Goal: Navigation & Orientation: Understand site structure

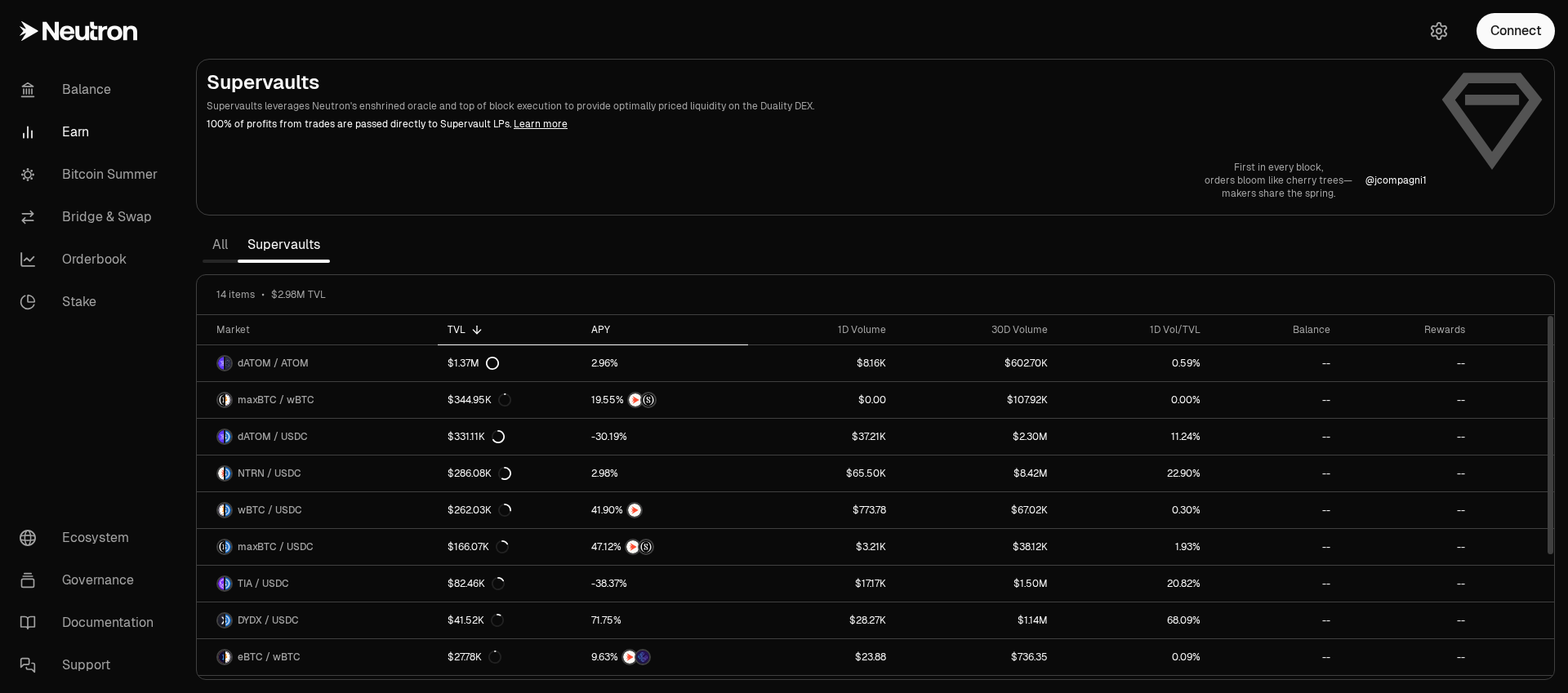
click at [597, 327] on div "APY" at bounding box center [665, 330] width 147 height 13
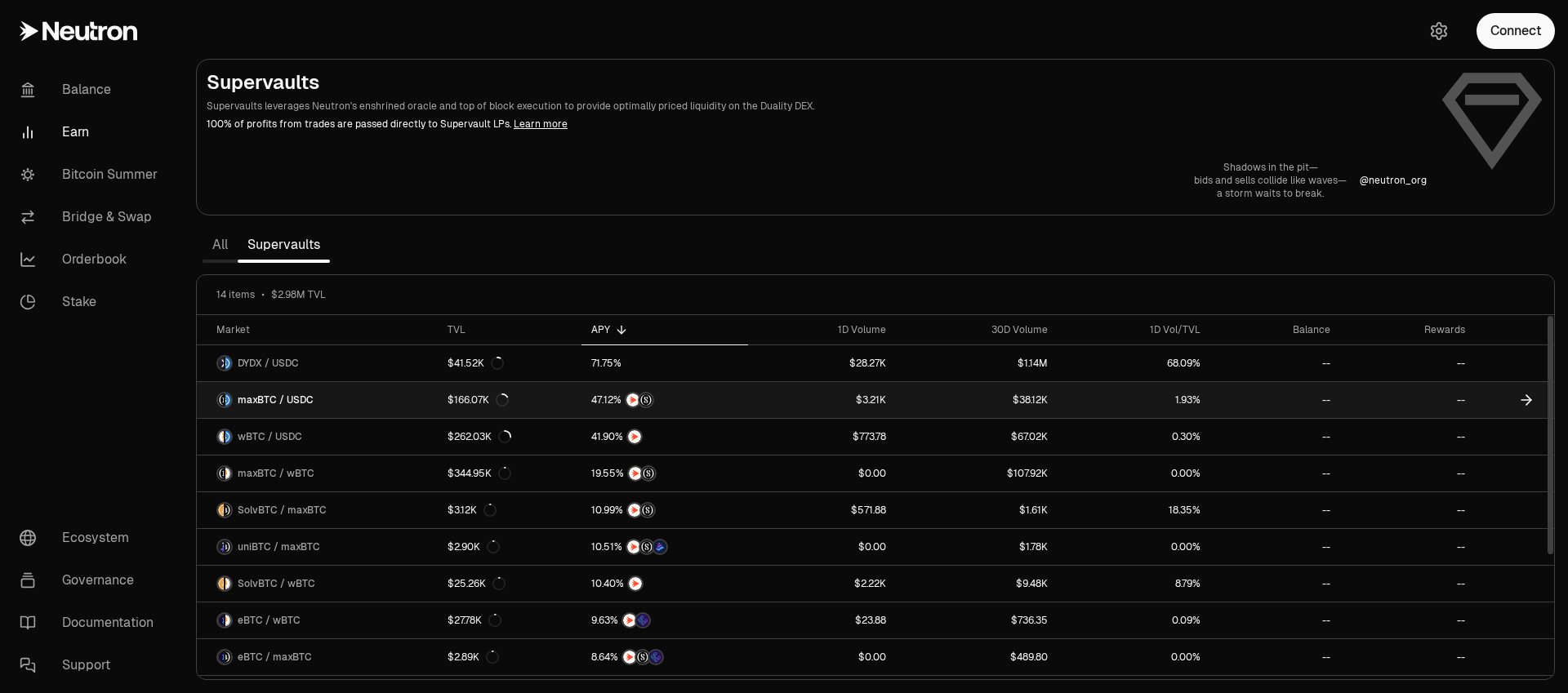
click at [279, 402] on span "maxBTC / USDC" at bounding box center [275, 400] width 76 height 13
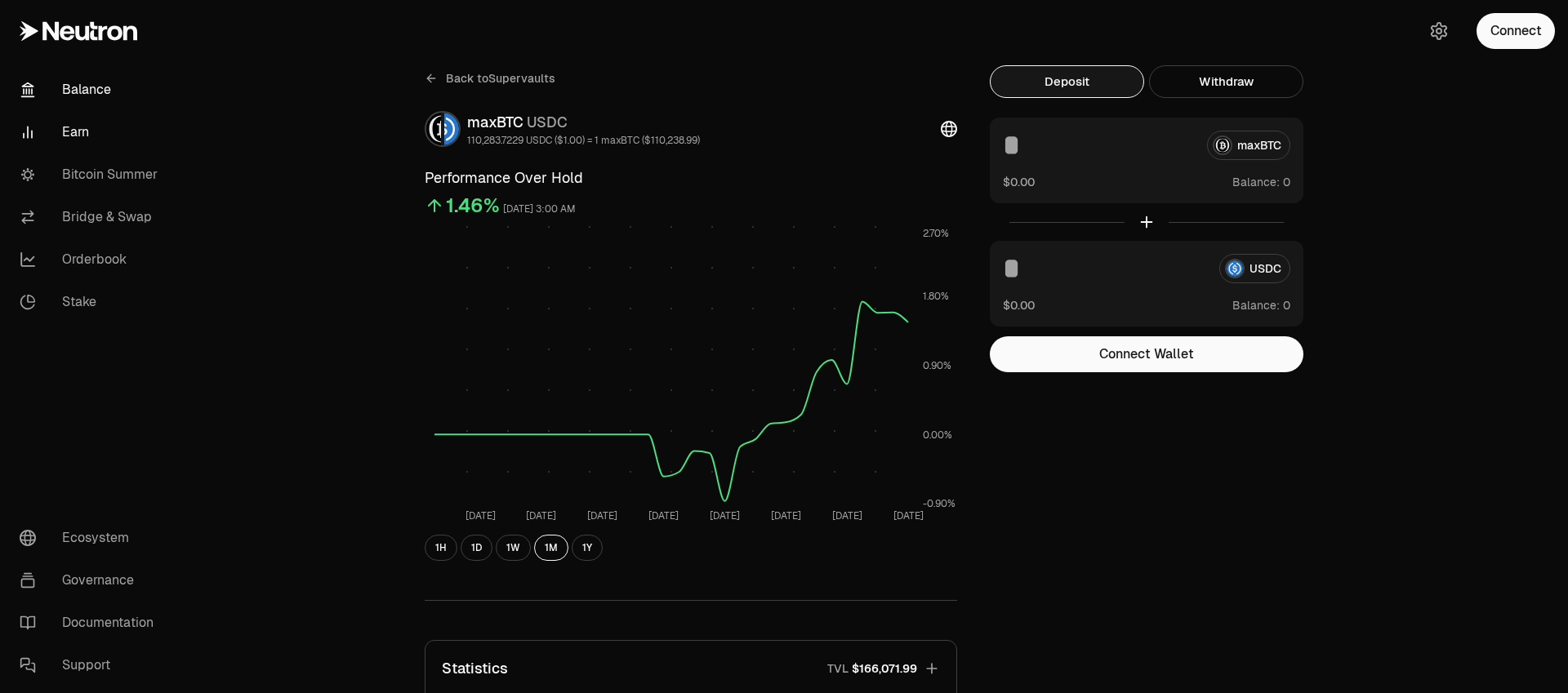
click at [74, 85] on link "Balance" at bounding box center [91, 90] width 170 height 43
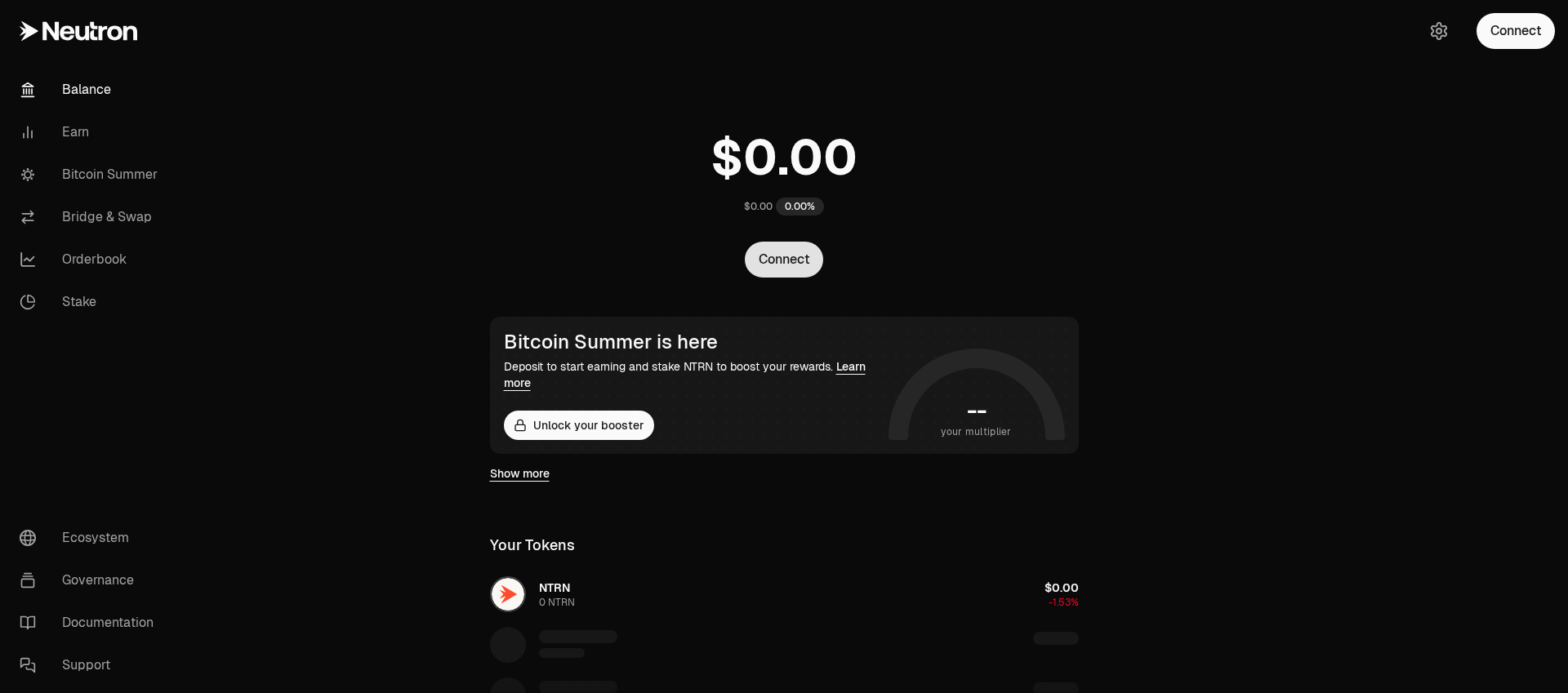
click at [802, 259] on button "Connect" at bounding box center [784, 260] width 79 height 36
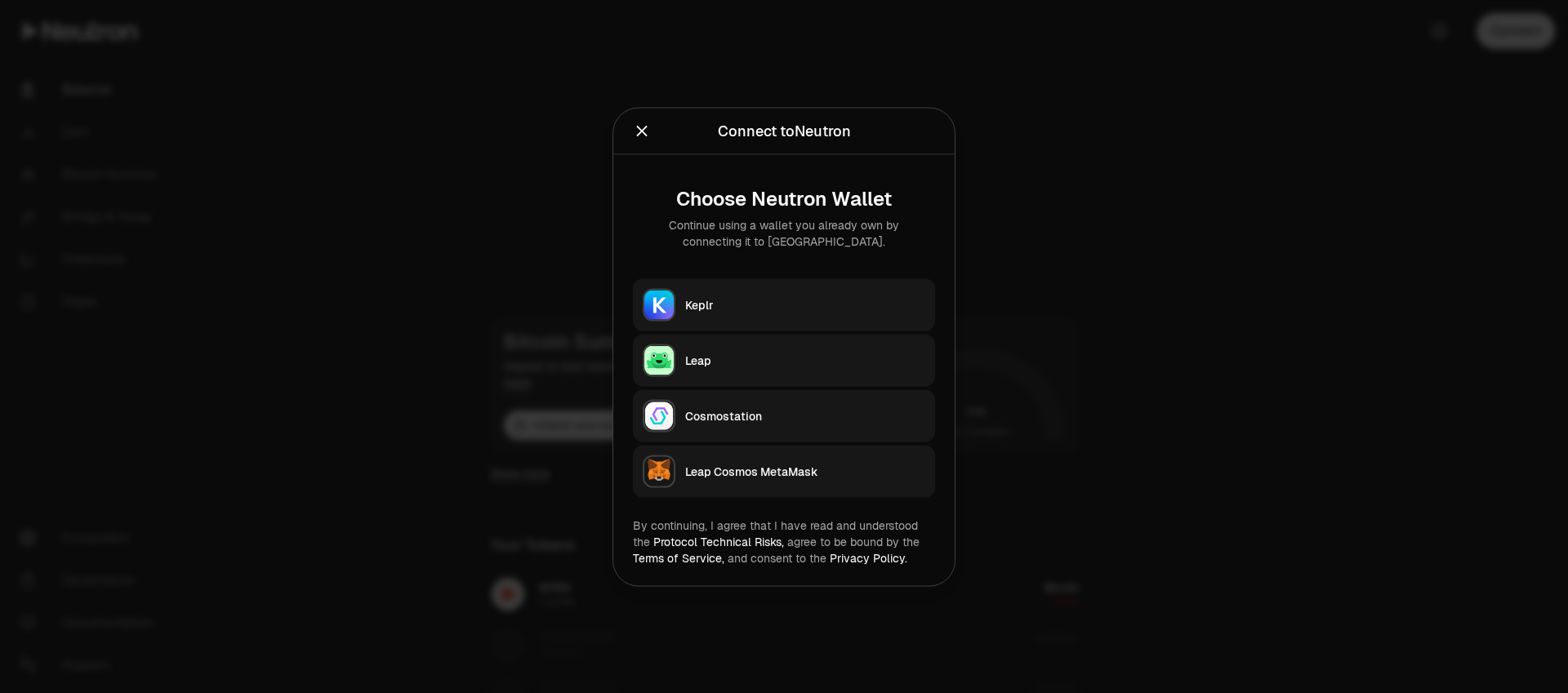
drag, startPoint x: 713, startPoint y: 299, endPoint x: 704, endPoint y: 389, distance: 90.4
click at [704, 389] on div "Keplr Leap Cosmostation Leap Cosmos MetaMask" at bounding box center [784, 388] width 302 height 219
click at [692, 363] on div "Leap" at bounding box center [805, 360] width 240 height 16
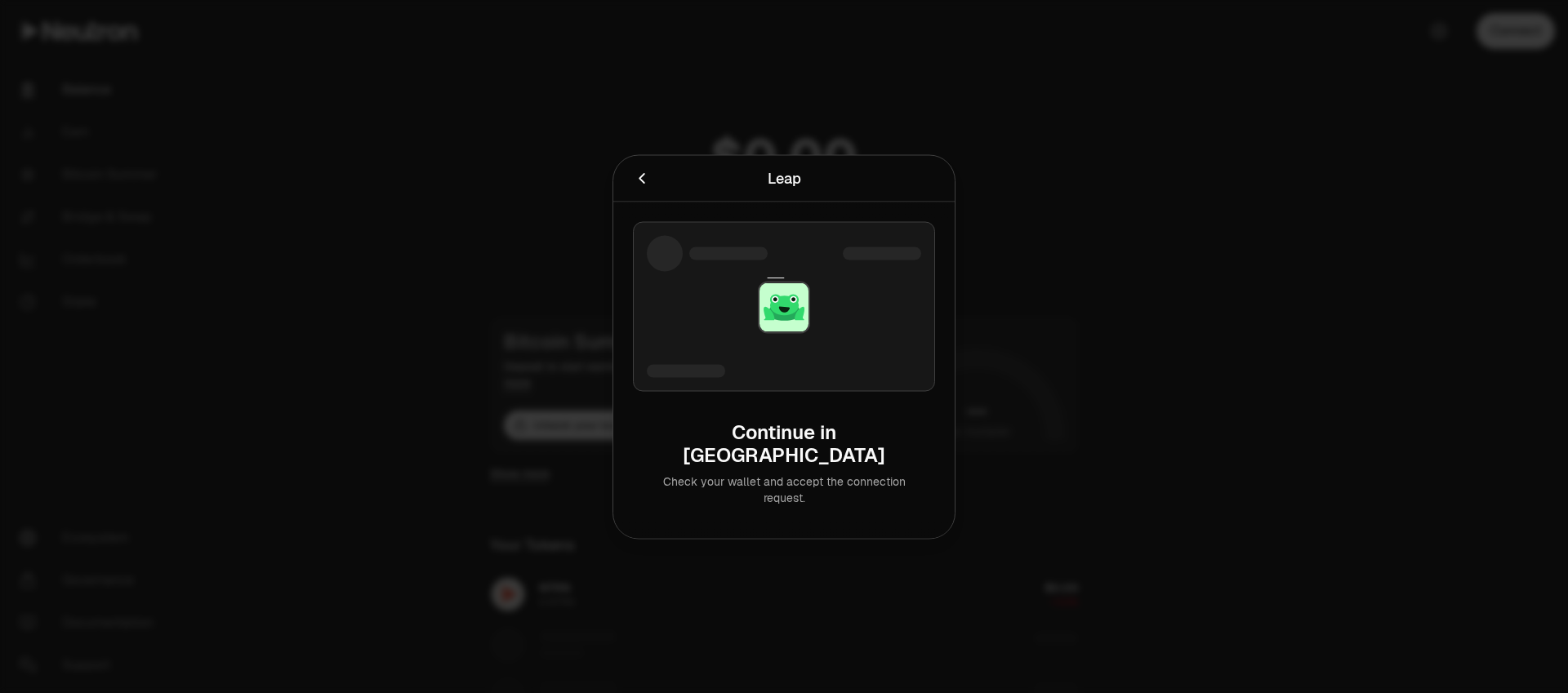
click at [645, 189] on button "Cancel" at bounding box center [641, 178] width 18 height 23
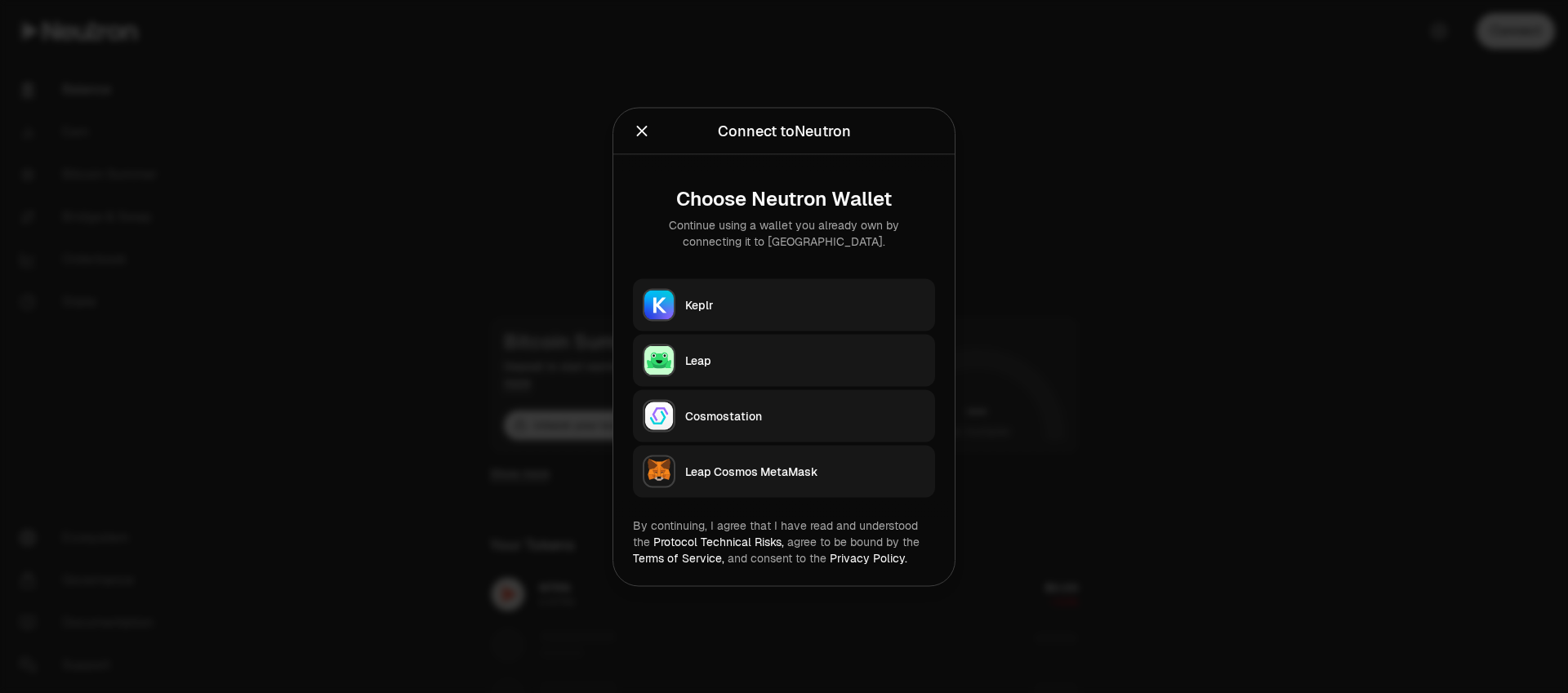
click at [723, 362] on div "Leap" at bounding box center [805, 360] width 240 height 16
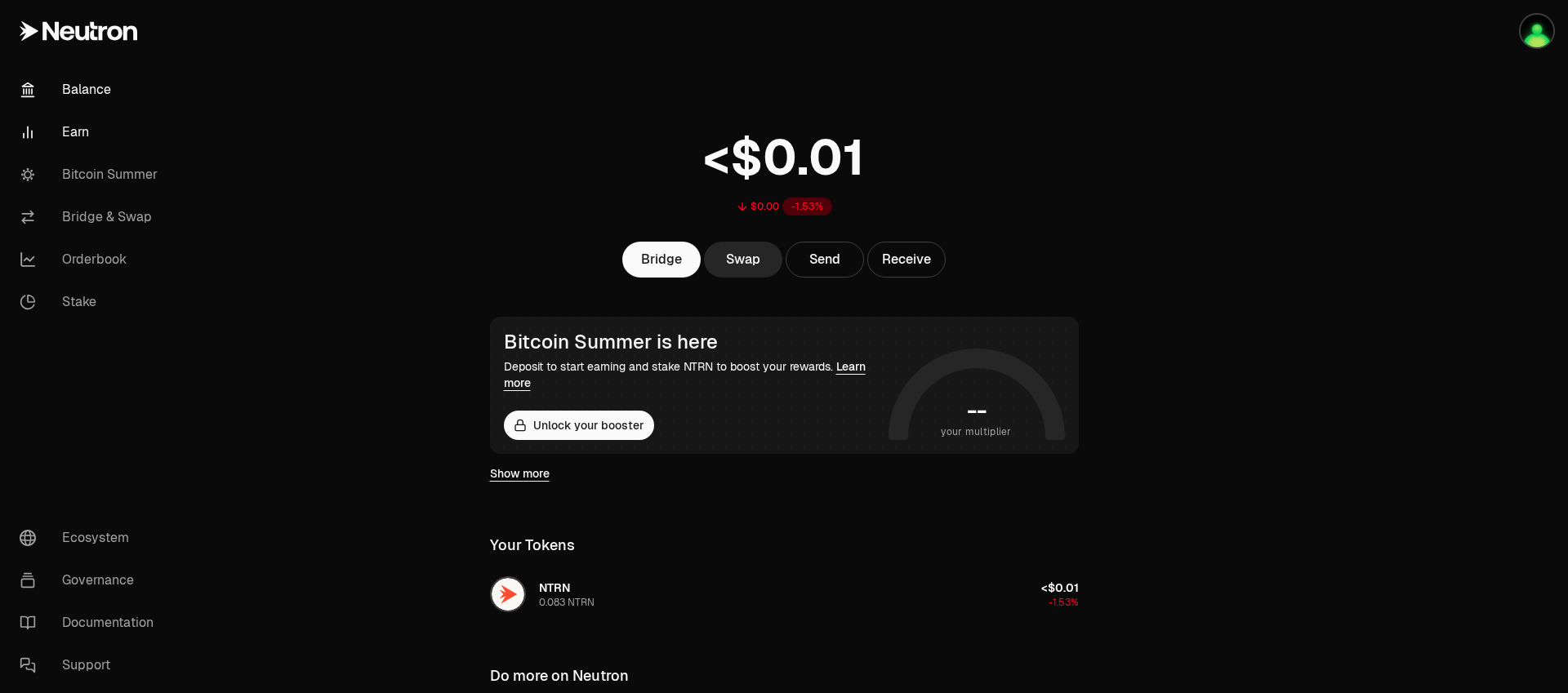
click at [82, 138] on link "Earn" at bounding box center [91, 132] width 170 height 43
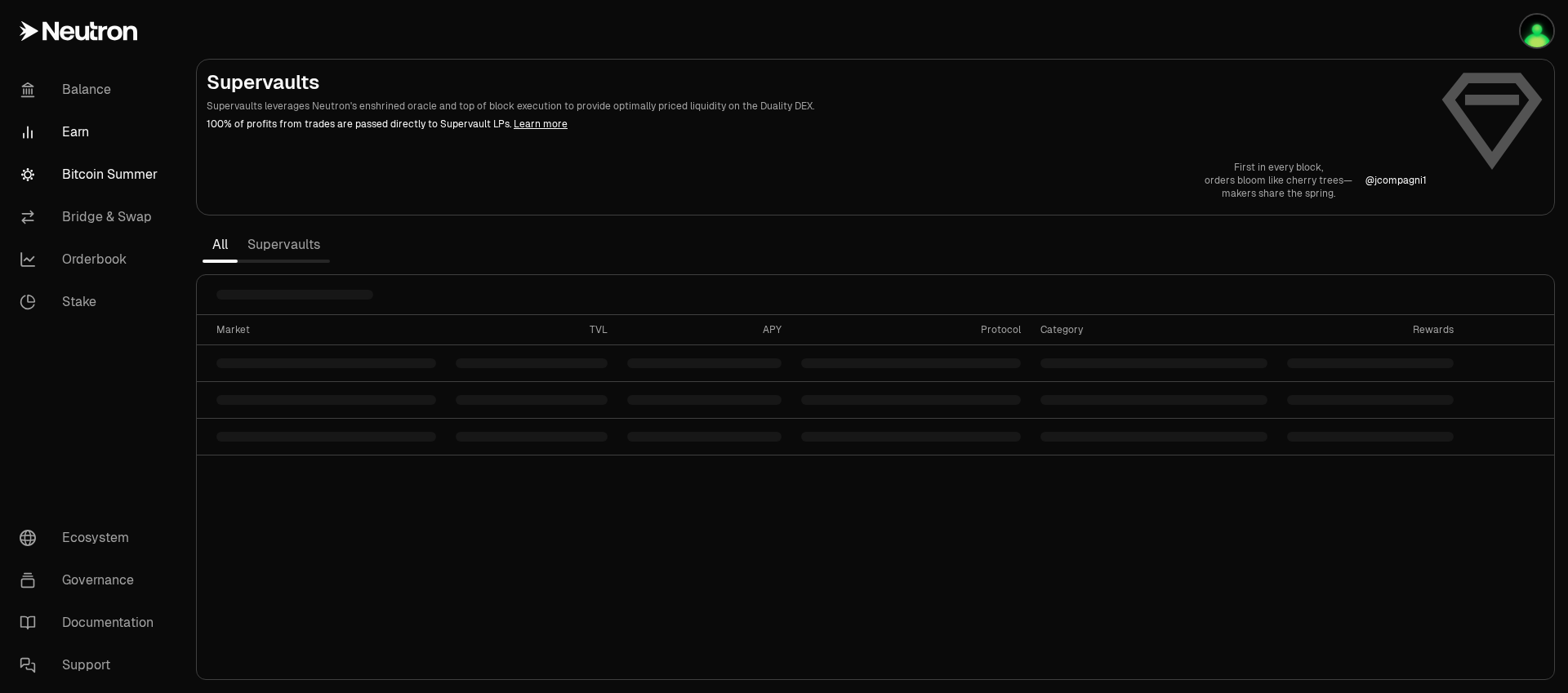
click at [100, 183] on link "Bitcoin Summer" at bounding box center [91, 175] width 170 height 43
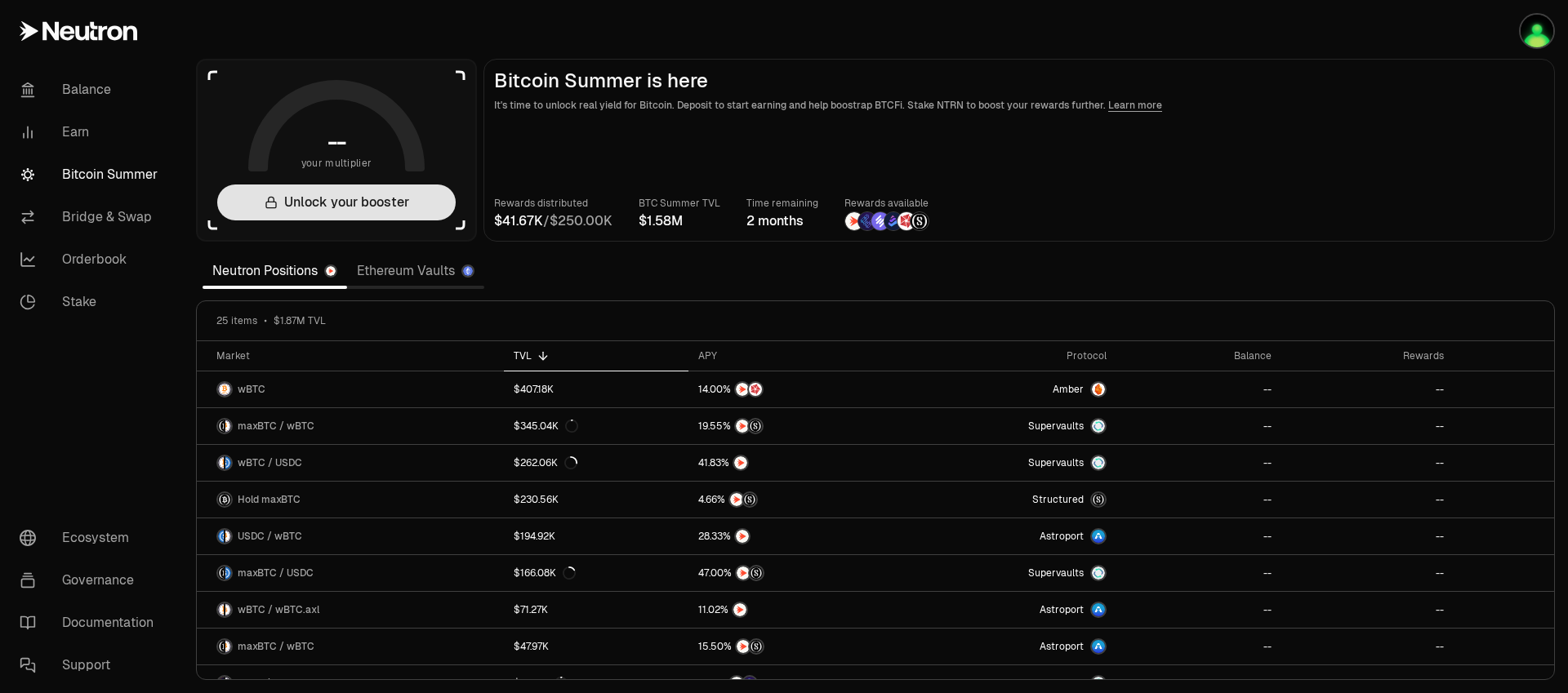
click at [402, 213] on button "Unlock your booster" at bounding box center [336, 203] width 239 height 36
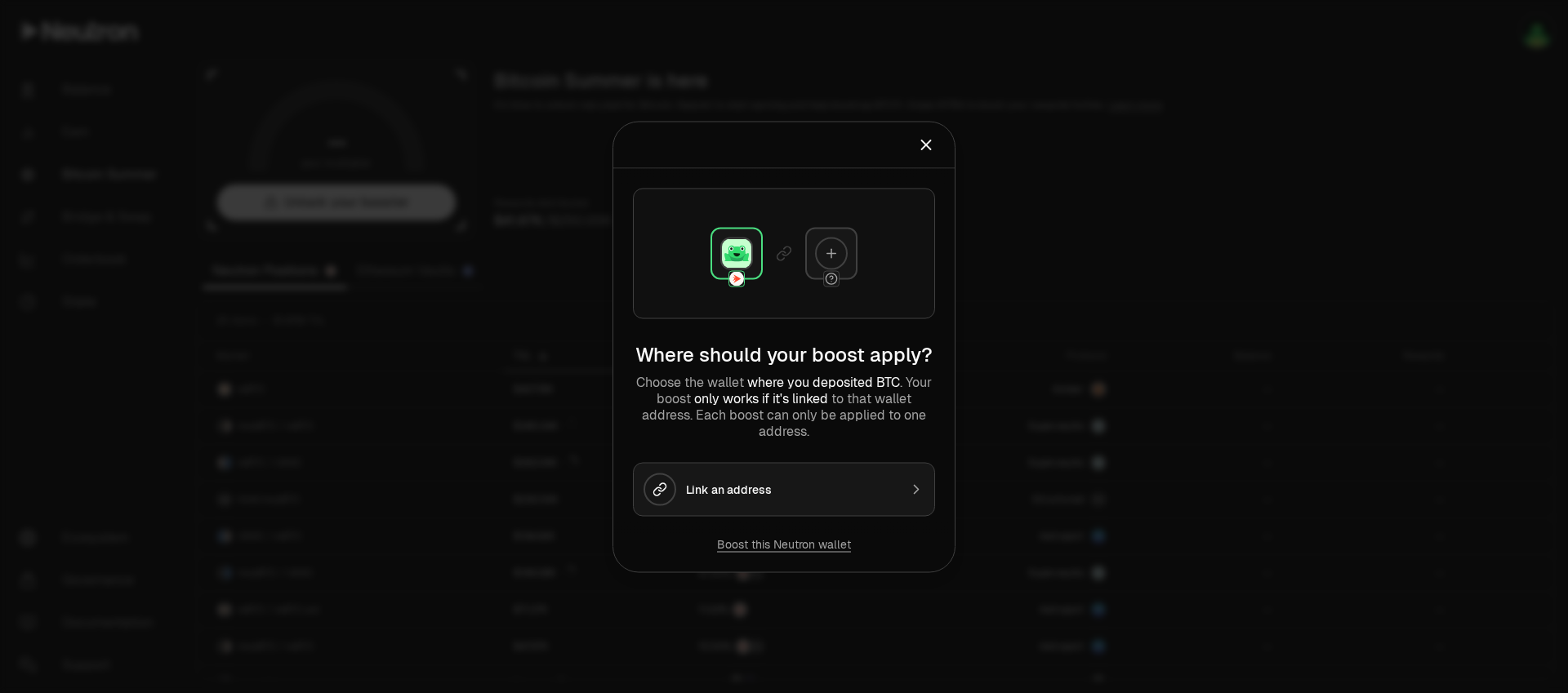
click at [811, 486] on div "Link an address" at bounding box center [792, 488] width 213 height 16
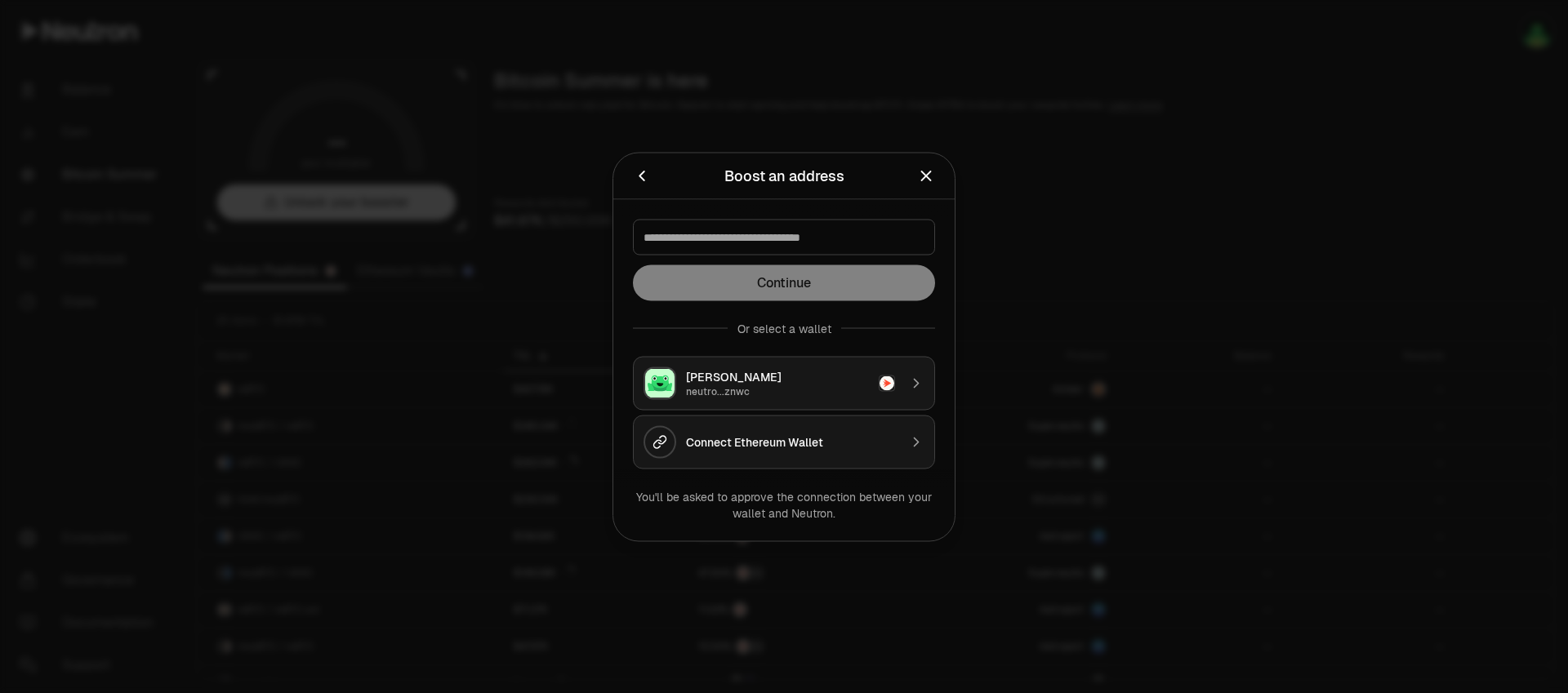
click at [843, 380] on div "[PERSON_NAME]" at bounding box center [777, 376] width 183 height 16
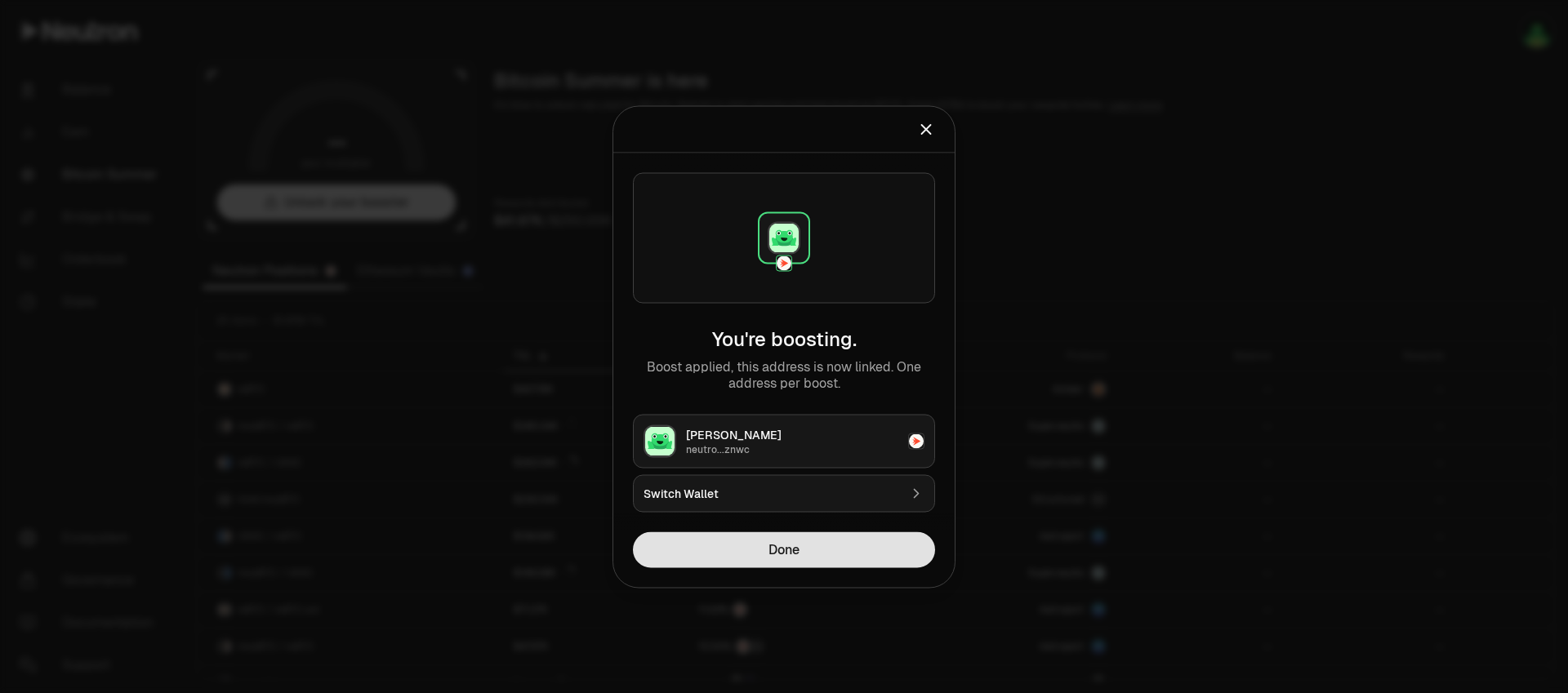
click at [861, 550] on button "Done" at bounding box center [784, 549] width 302 height 36
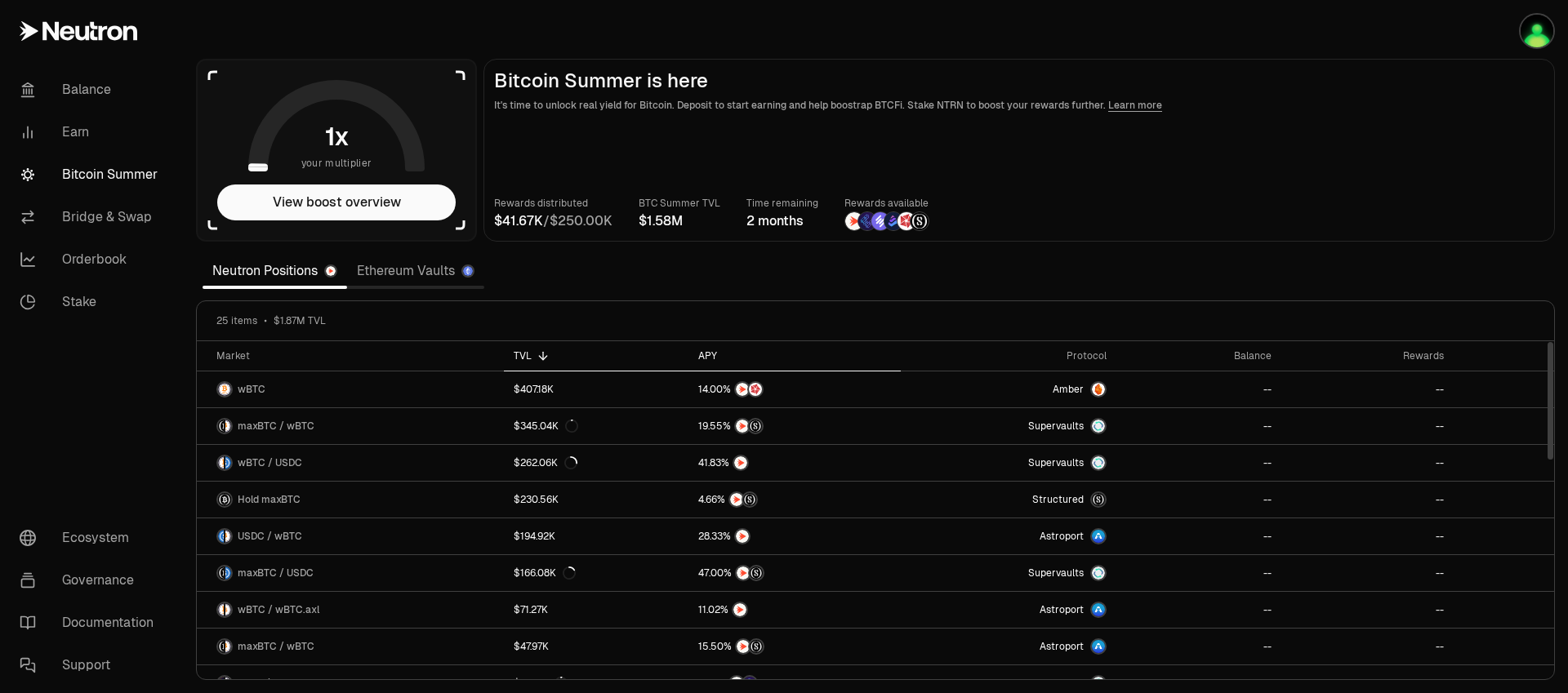
drag, startPoint x: 694, startPoint y: 353, endPoint x: 720, endPoint y: 360, distance: 26.9
click at [697, 355] on th "APY" at bounding box center [793, 356] width 212 height 30
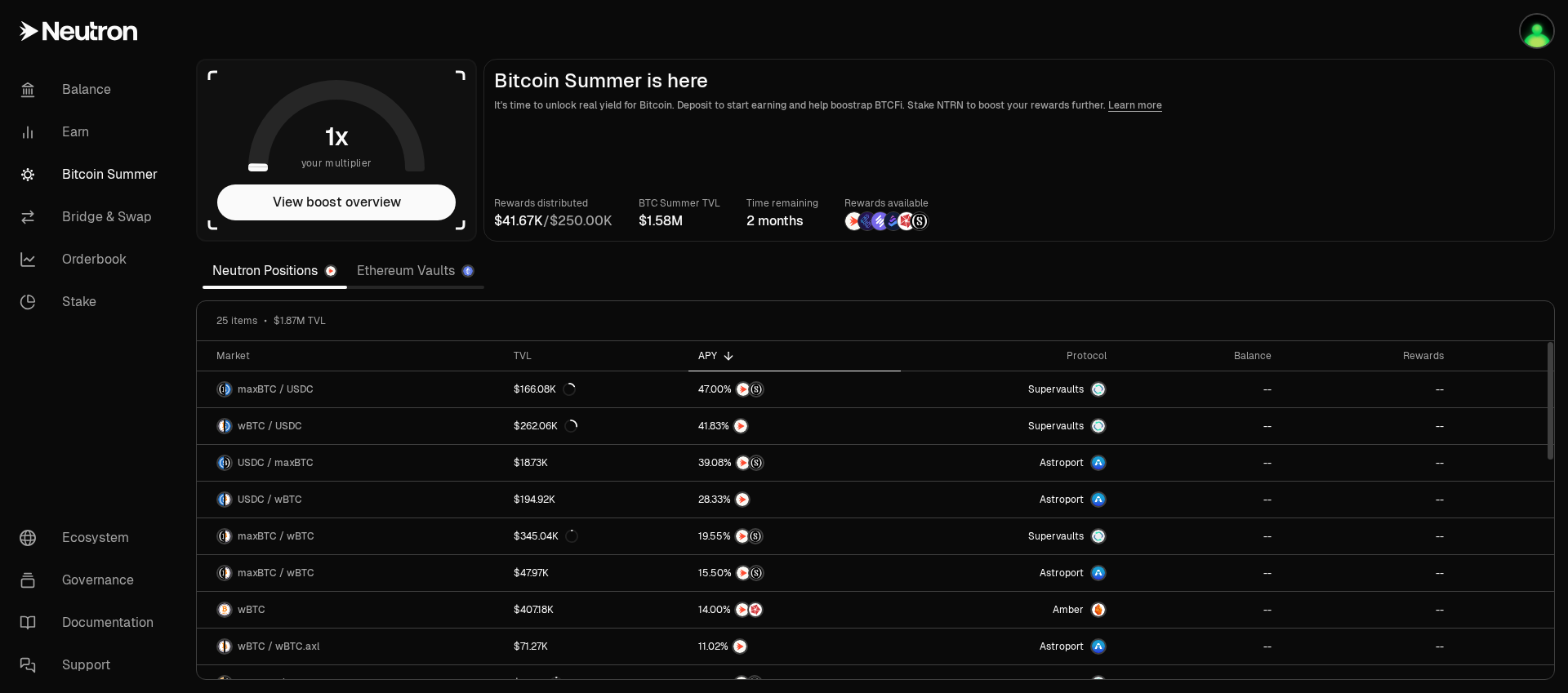
click at [717, 355] on div "APY" at bounding box center [793, 355] width 192 height 13
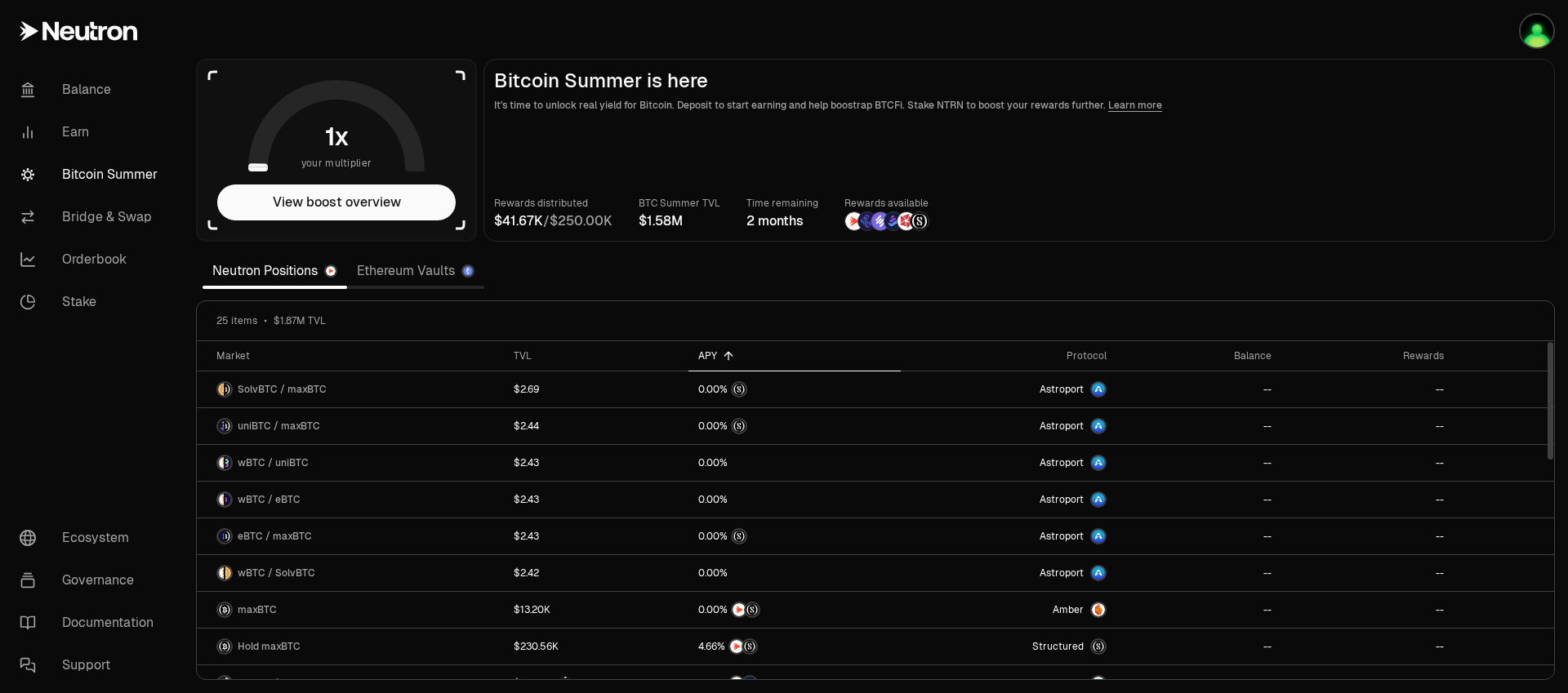
click at [717, 355] on div "APY" at bounding box center [793, 355] width 192 height 13
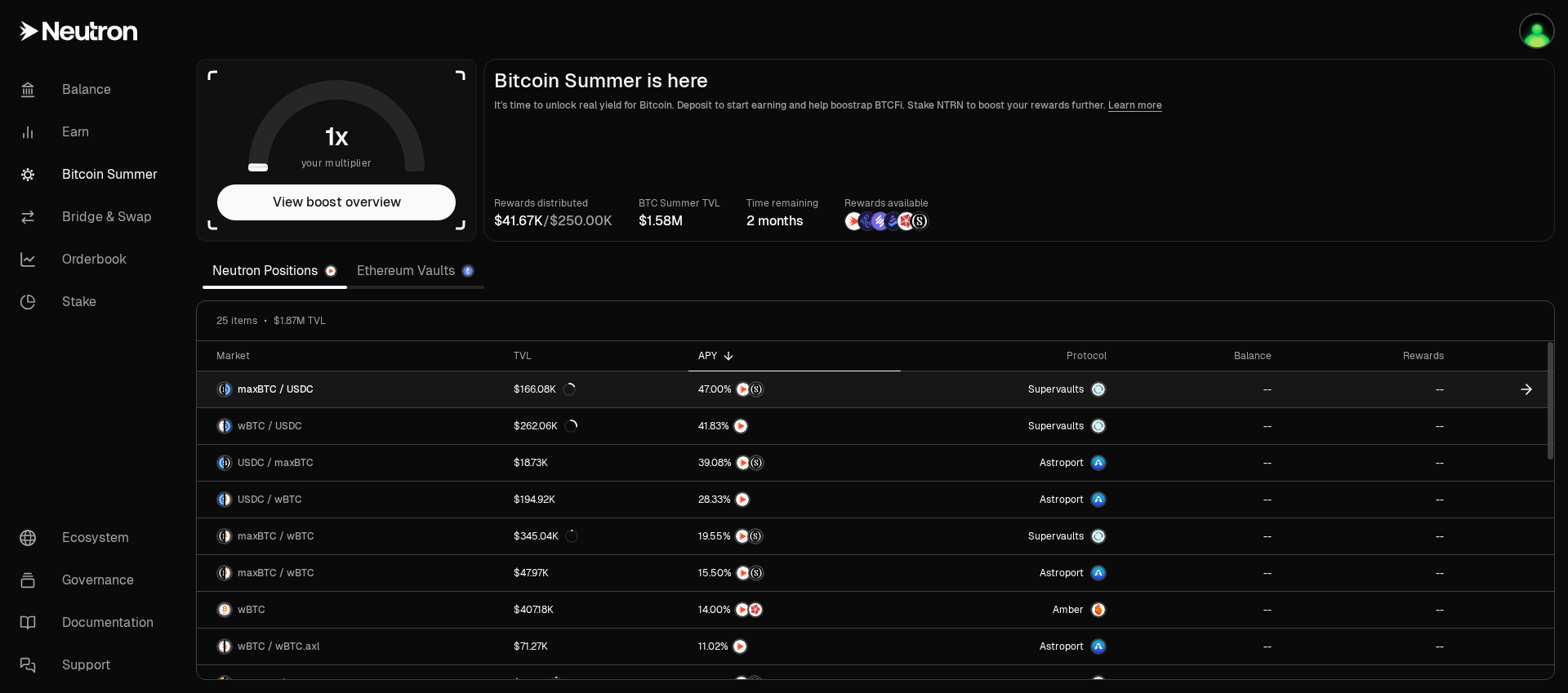
click at [285, 386] on span "maxBTC / USDC" at bounding box center [275, 389] width 76 height 13
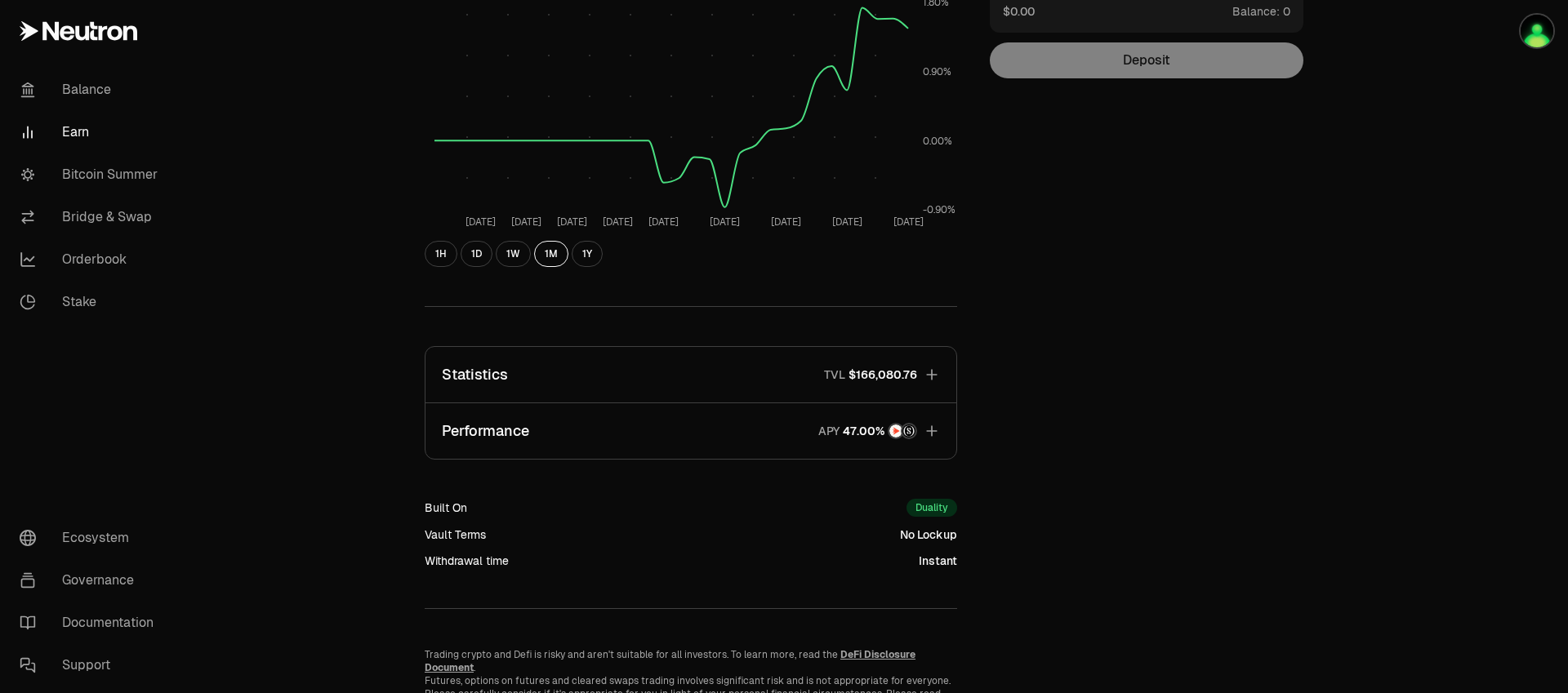
scroll to position [366, 0]
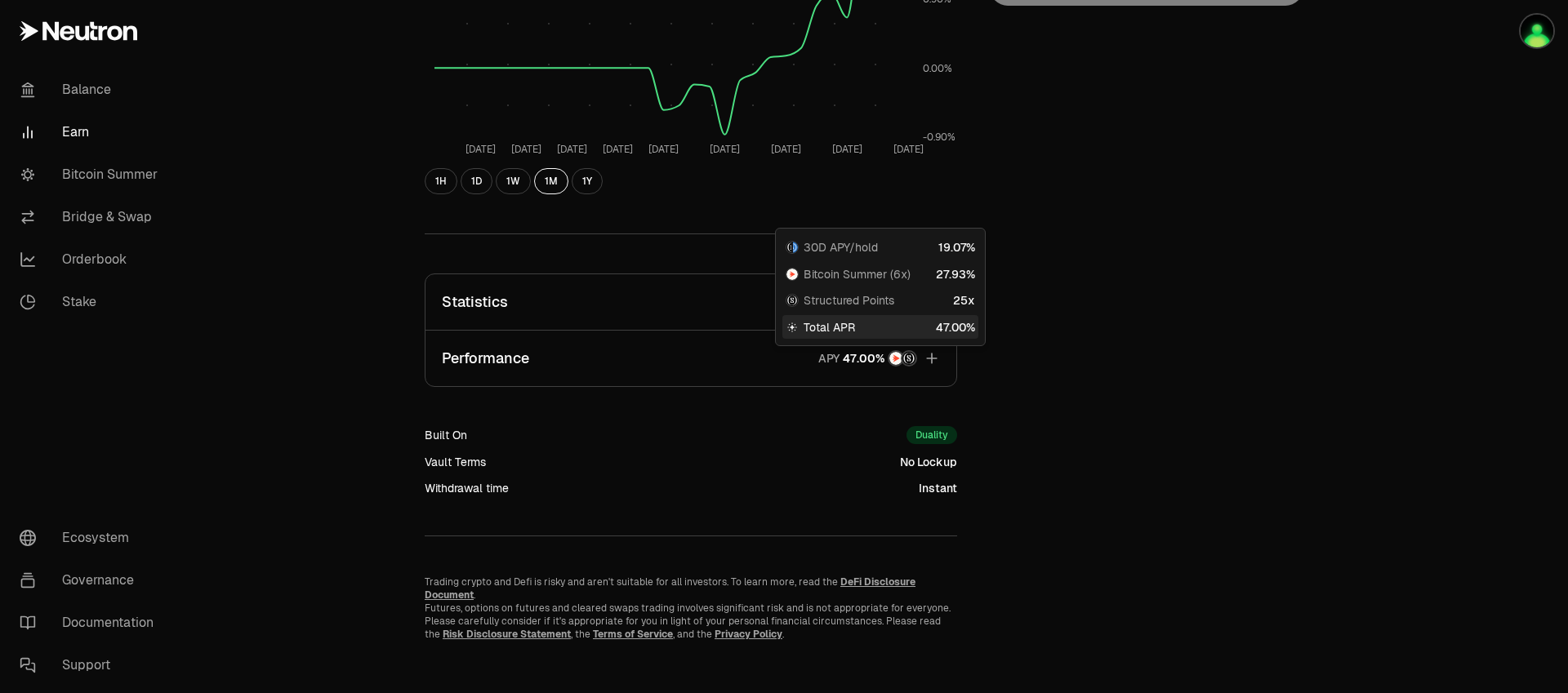
click at [931, 358] on icon "button" at bounding box center [931, 358] width 11 height 11
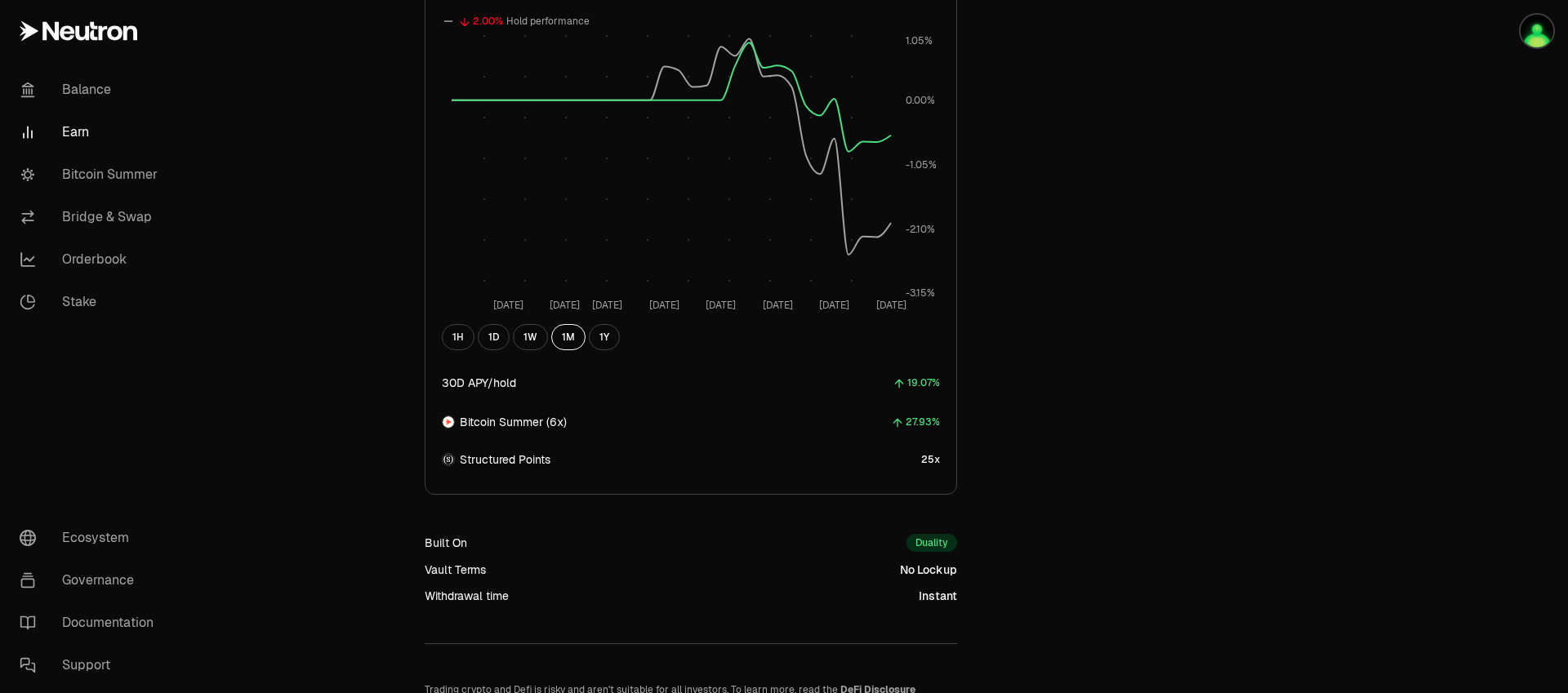
scroll to position [472, 0]
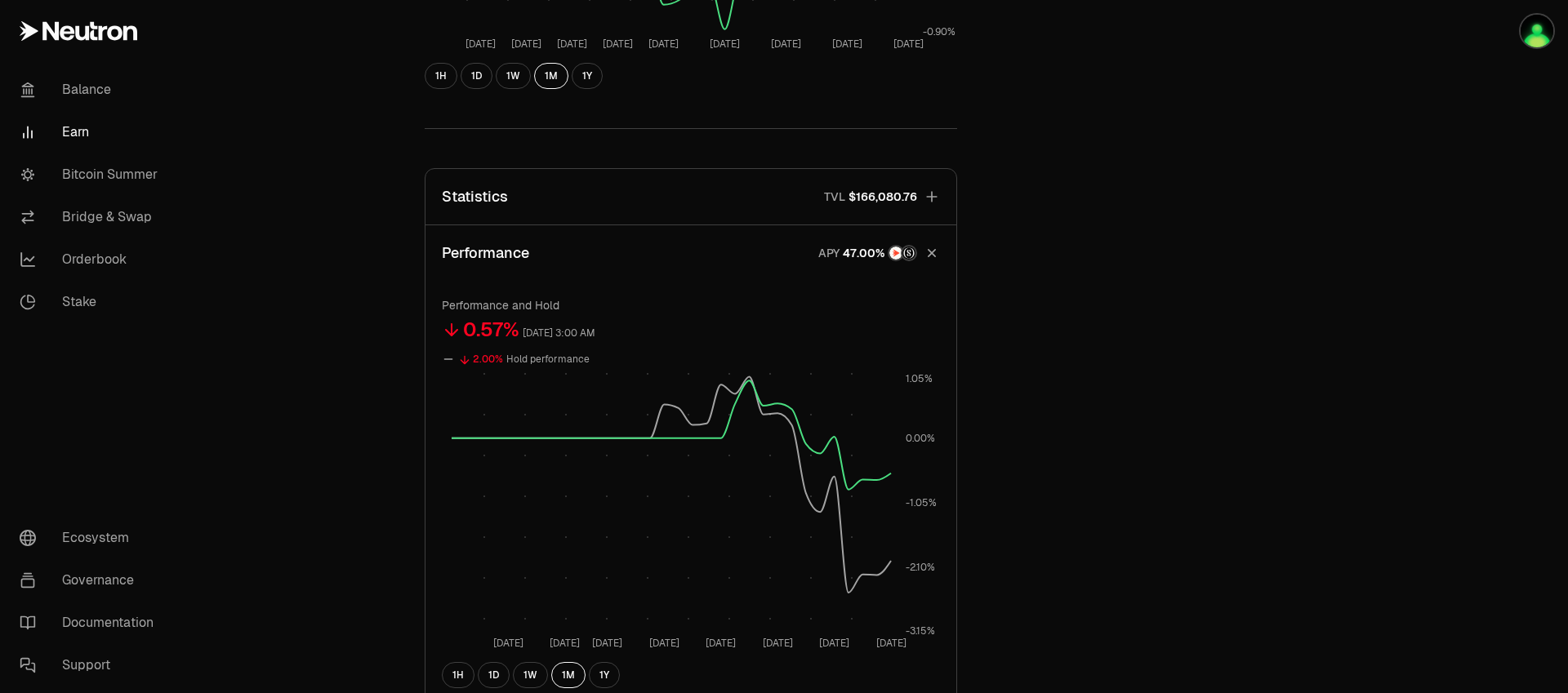
click at [932, 252] on icon "button" at bounding box center [932, 253] width 15 height 15
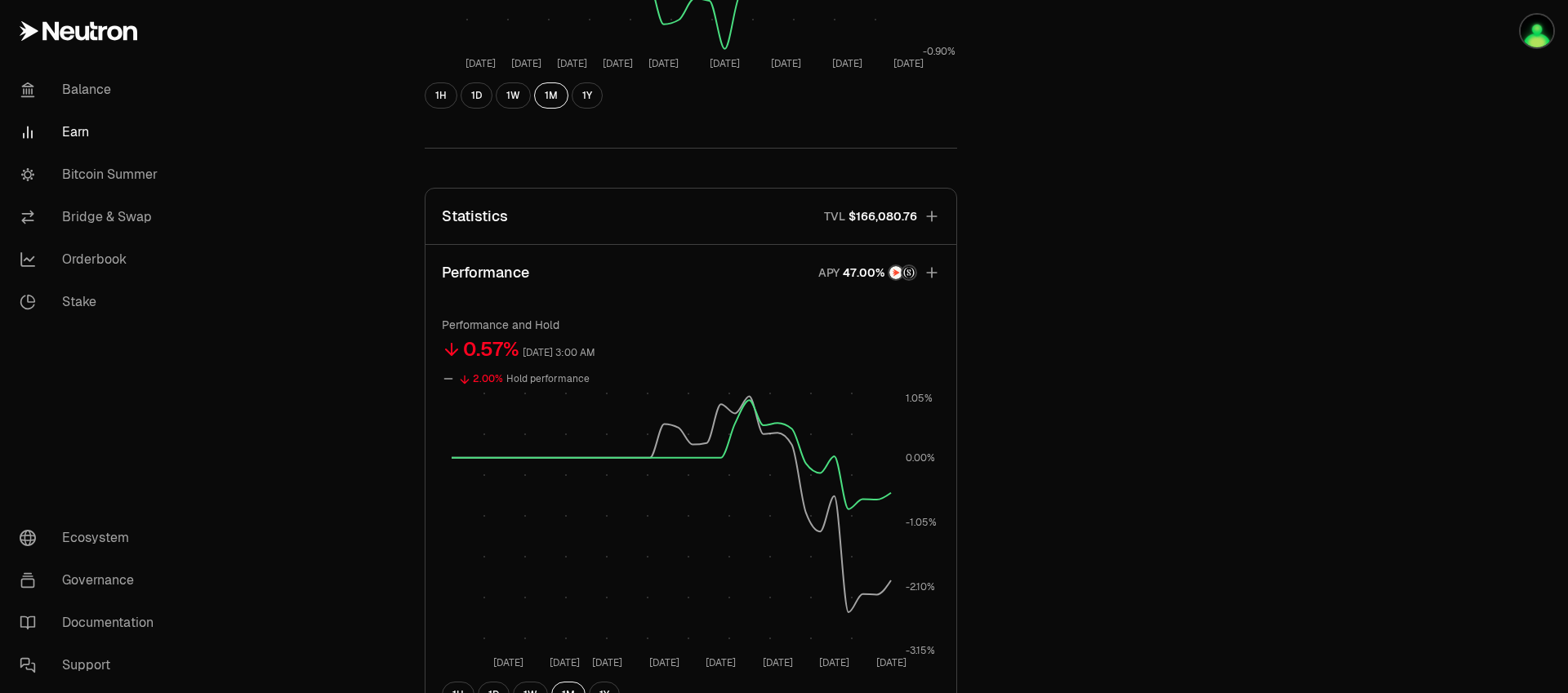
scroll to position [366, 0]
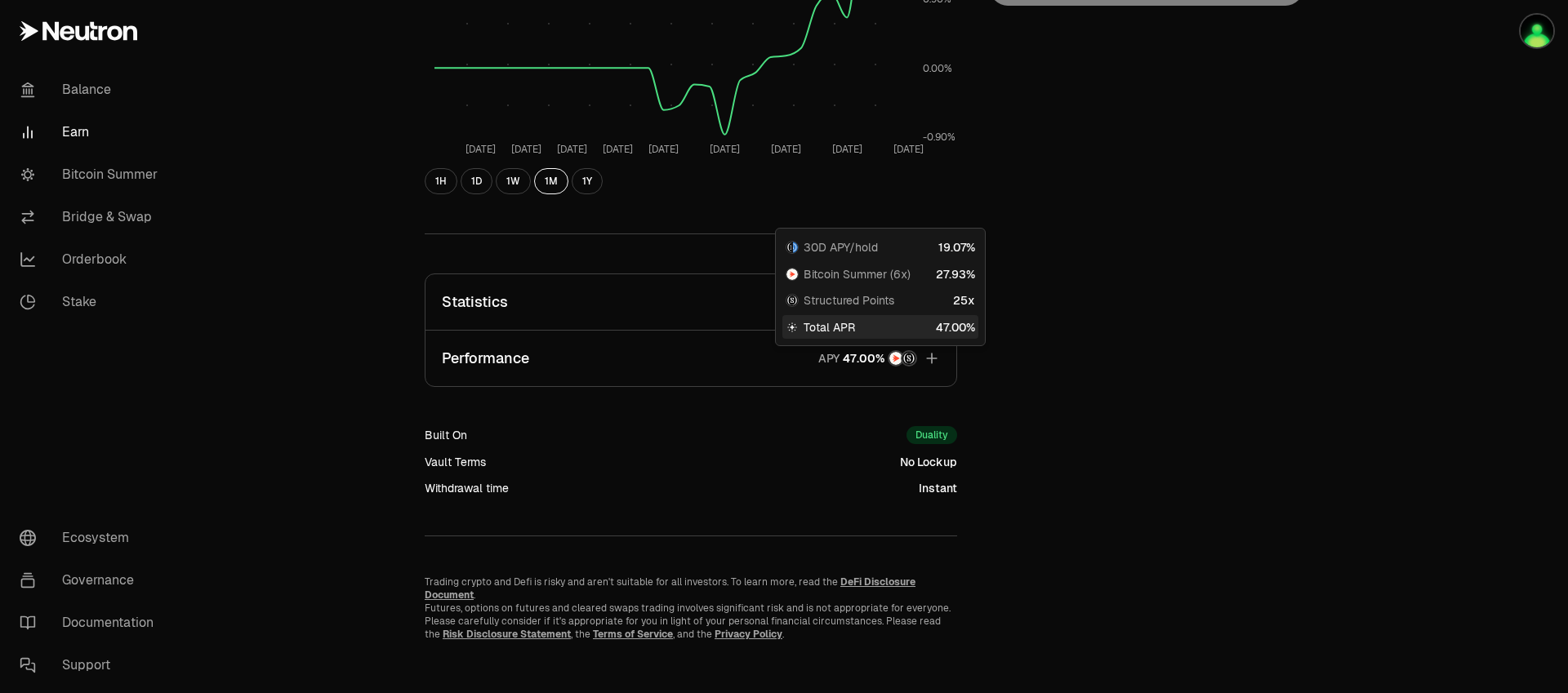
click at [858, 271] on span "Bitcoin Summer (6x)" at bounding box center [857, 274] width 107 height 16
click at [796, 269] on div at bounding box center [792, 274] width 13 height 13
click at [441, 242] on div "Back to Positions maxBTC USDC 110,283.7229 USDC ($1.00) = 1 maxBTC ($110,238.99…" at bounding box center [691, 170] width 572 height 942
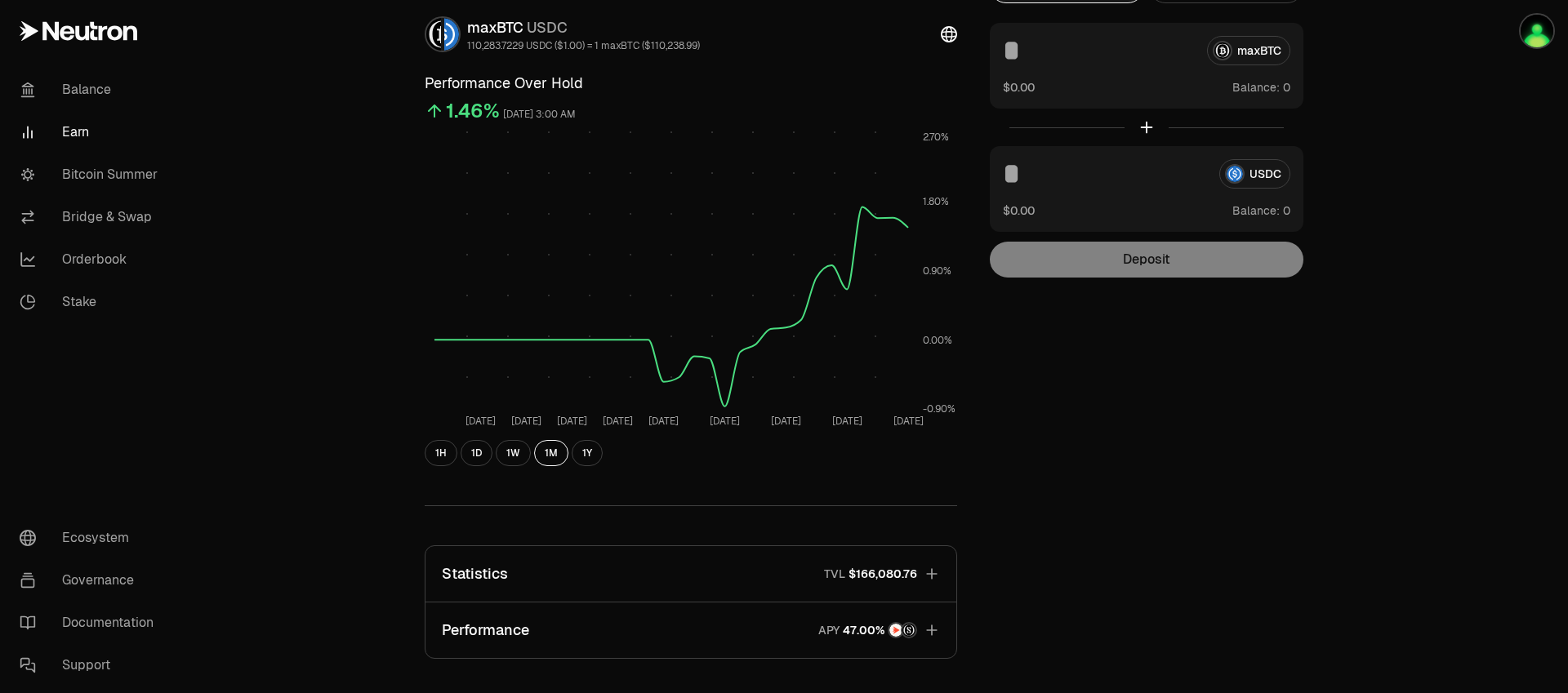
scroll to position [0, 0]
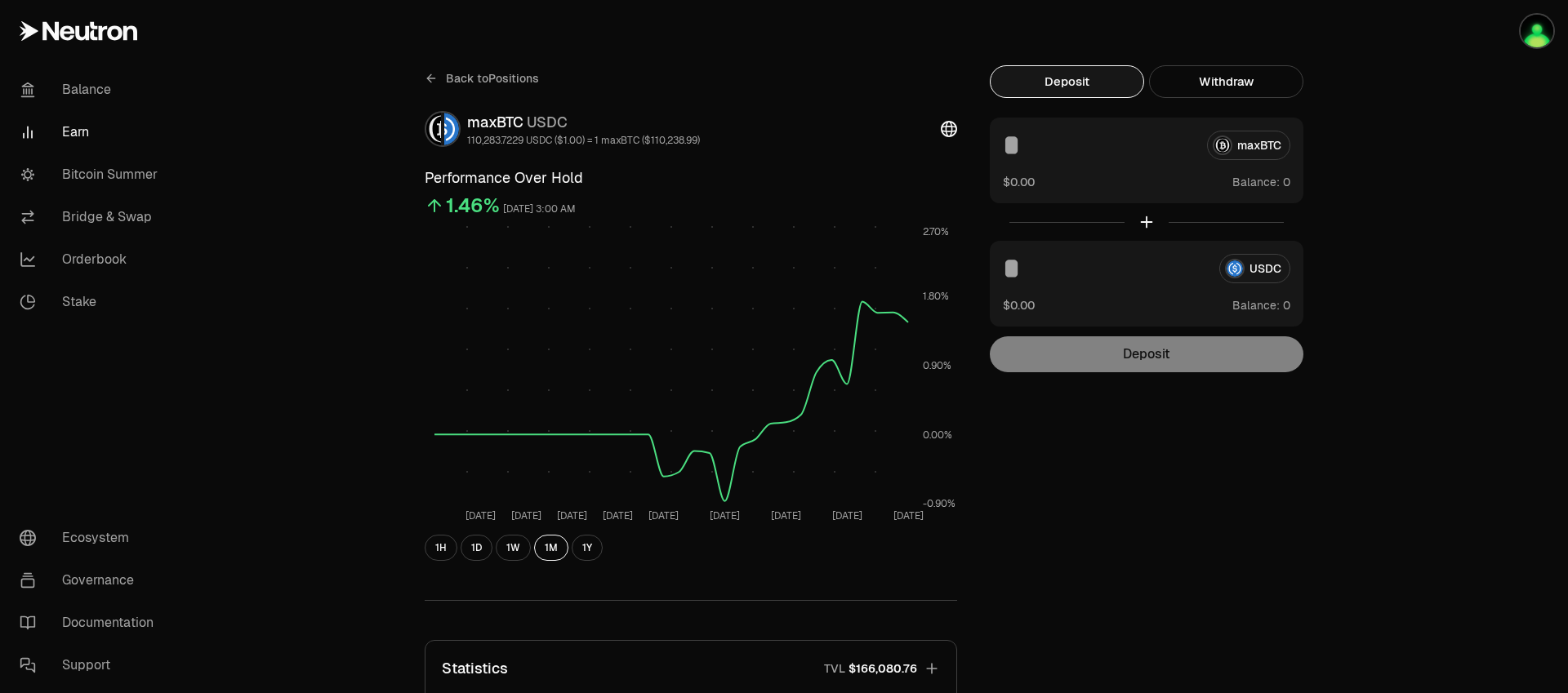
click at [439, 71] on link "Back to Positions" at bounding box center [482, 78] width 114 height 26
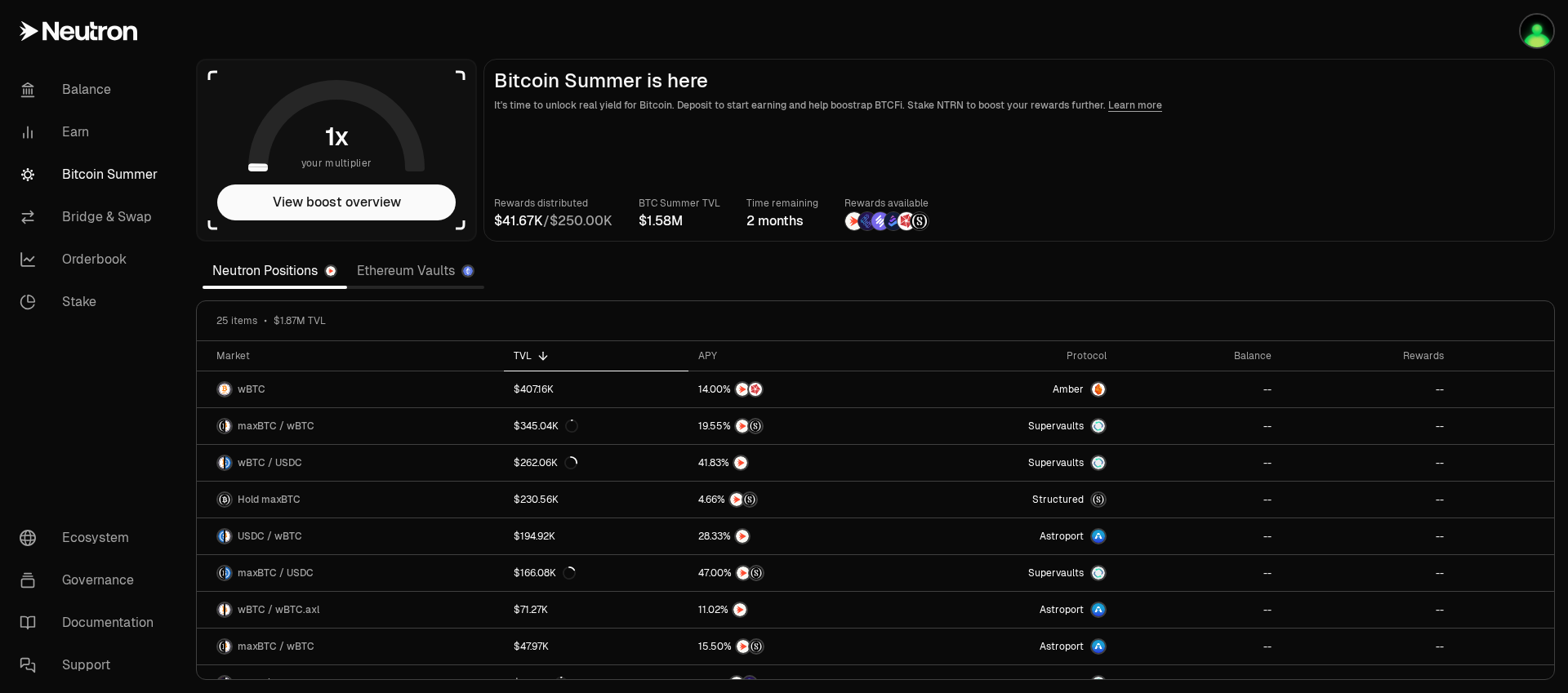
click at [1101, 114] on main "Bitcoin Summer is here It's time to unlock real yield for Bitcoin. Deposit to s…" at bounding box center [1019, 150] width 1071 height 183
click at [1108, 110] on link "Learn more" at bounding box center [1135, 105] width 54 height 13
click at [115, 256] on link "Orderbook" at bounding box center [91, 260] width 170 height 43
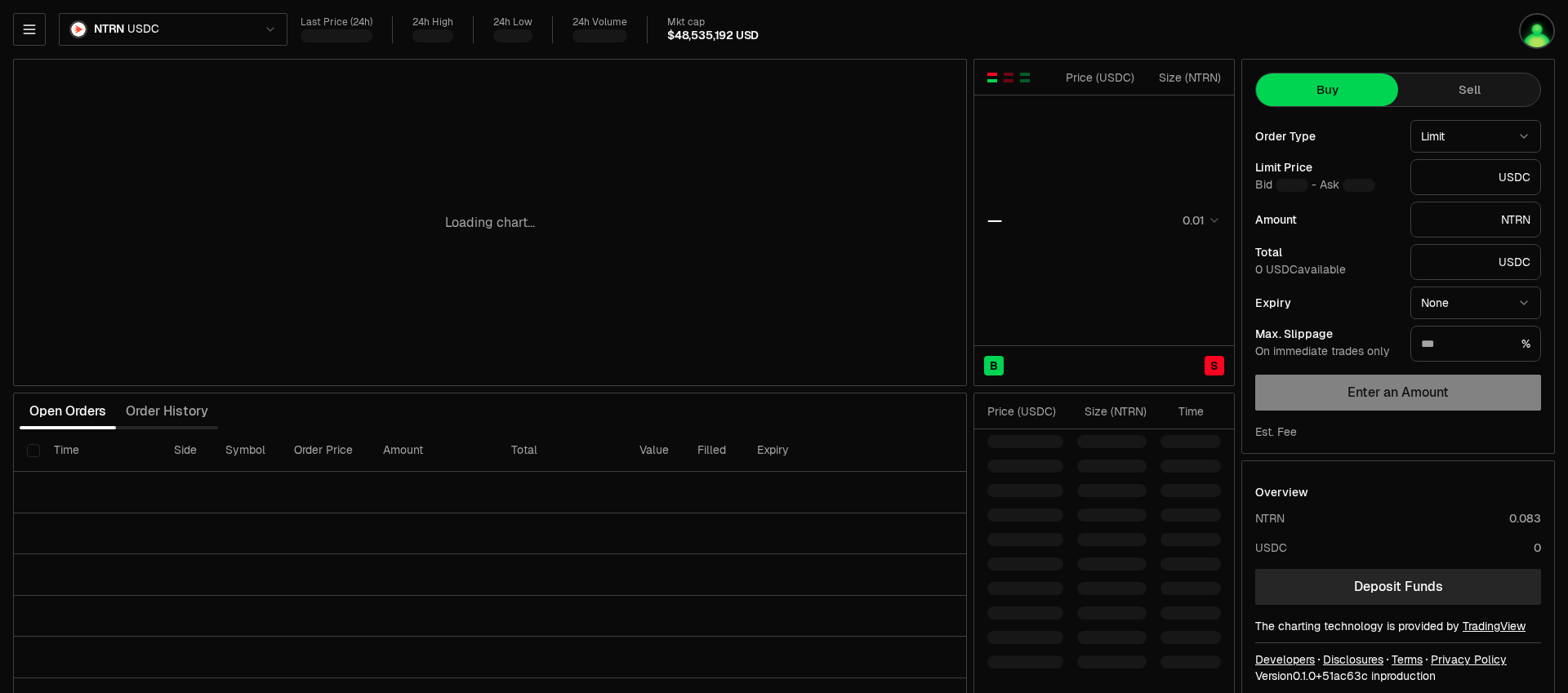
type input "********"
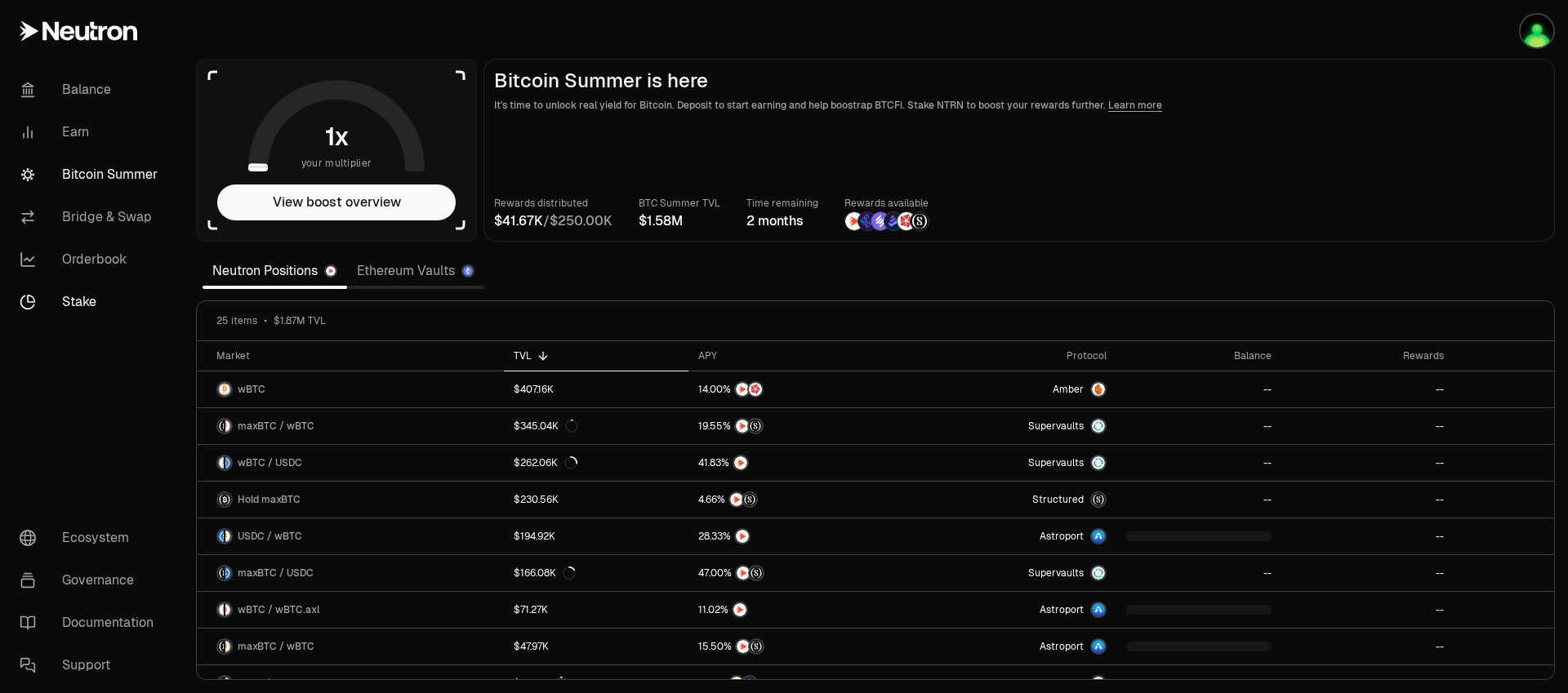
click at [78, 296] on link "Stake" at bounding box center [91, 302] width 170 height 43
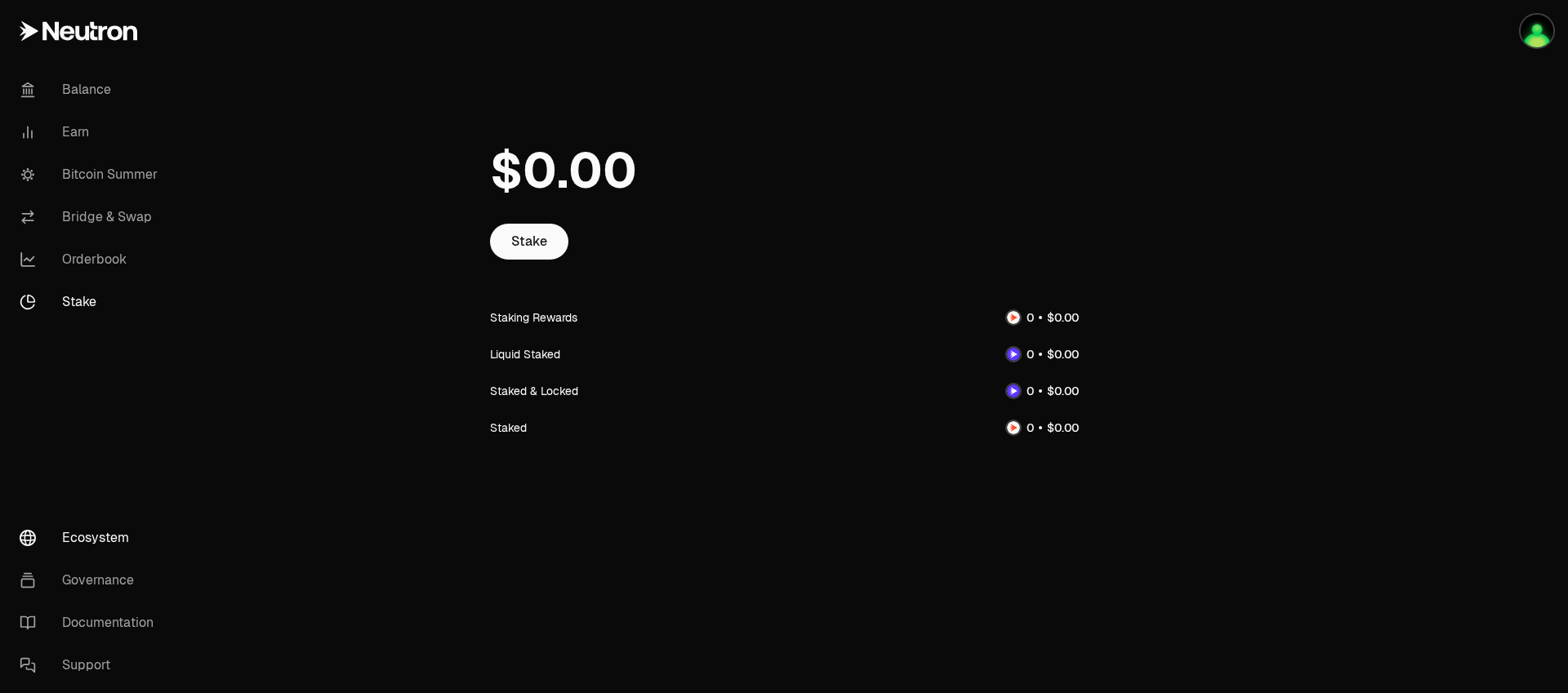
click at [119, 520] on link "Ecosystem" at bounding box center [91, 539] width 170 height 43
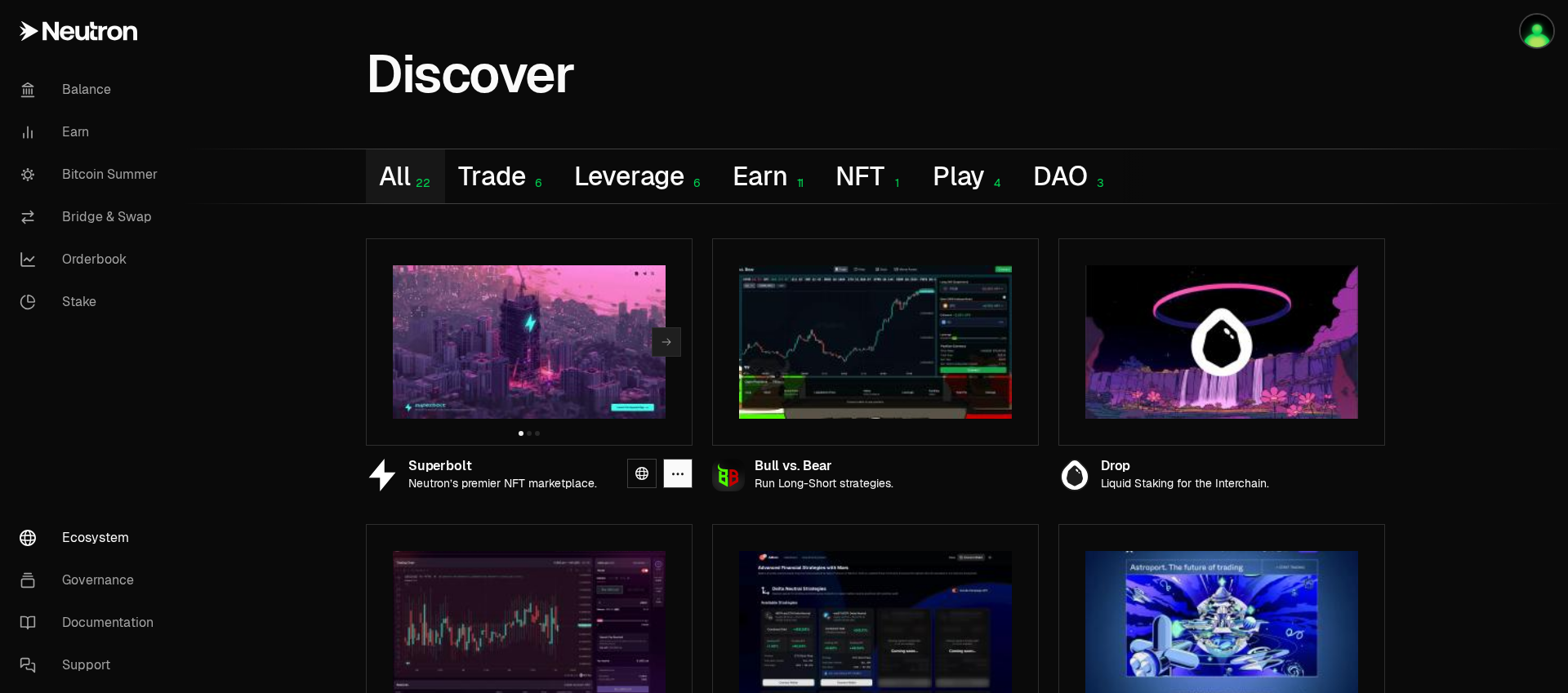
click at [663, 339] on icon "button" at bounding box center [666, 342] width 13 height 13
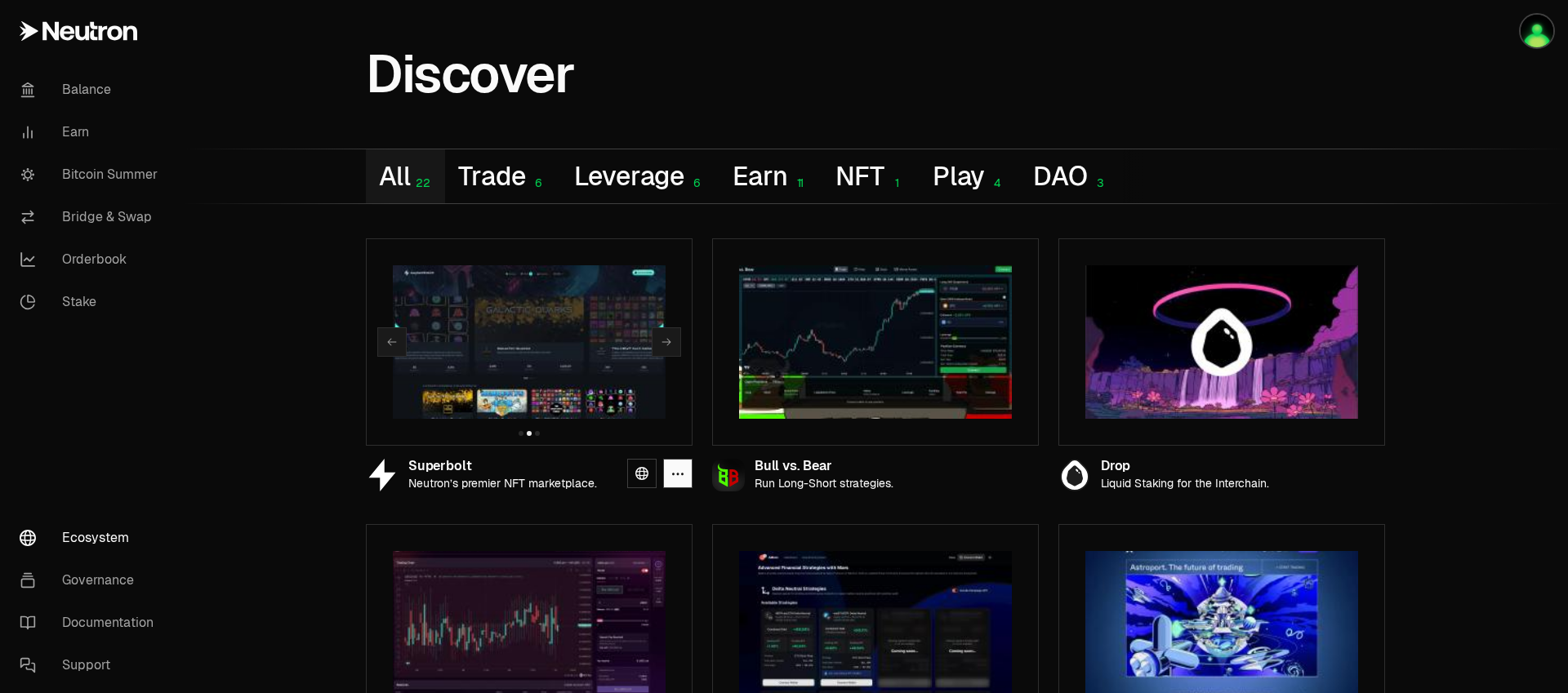
click at [574, 374] on img at bounding box center [529, 342] width 273 height 154
click at [633, 477] on link at bounding box center [641, 473] width 29 height 29
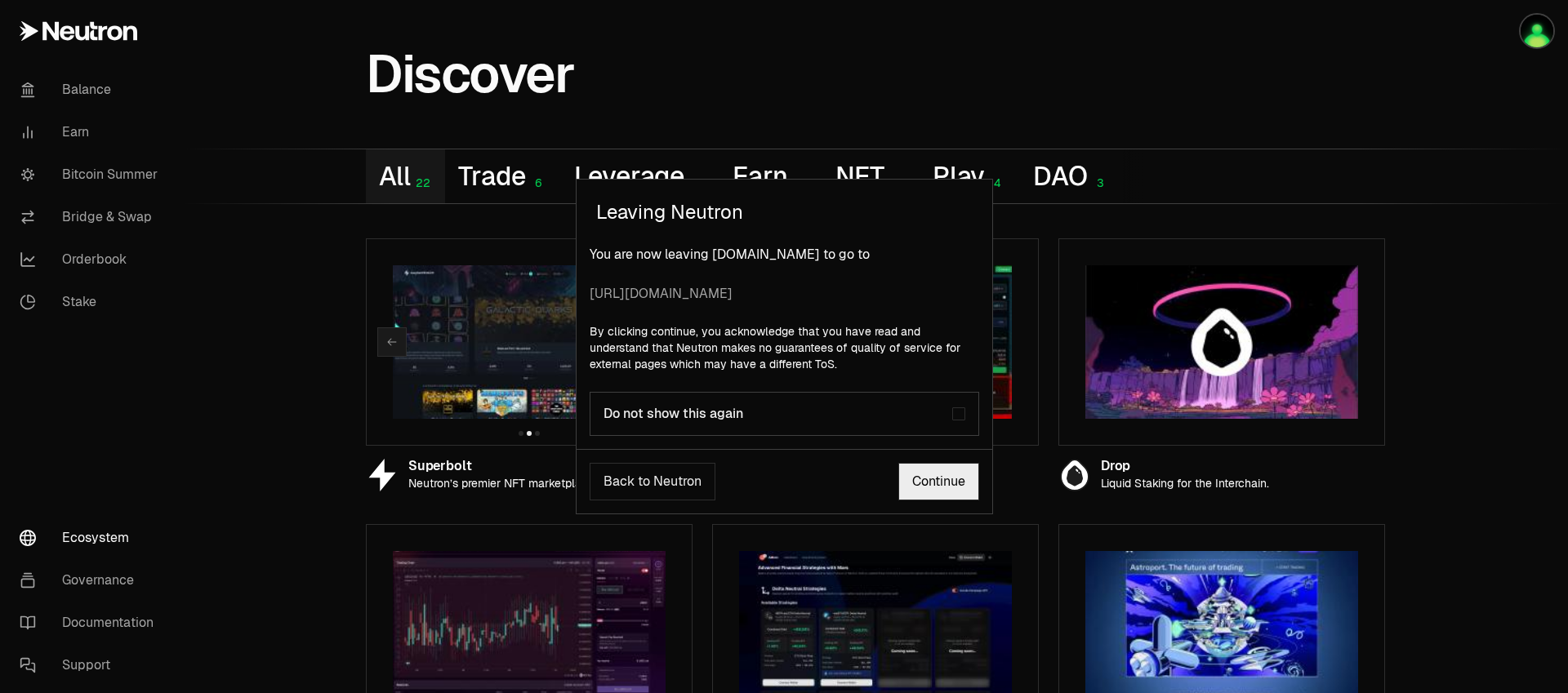
click at [917, 476] on link "Continue" at bounding box center [938, 481] width 80 height 38
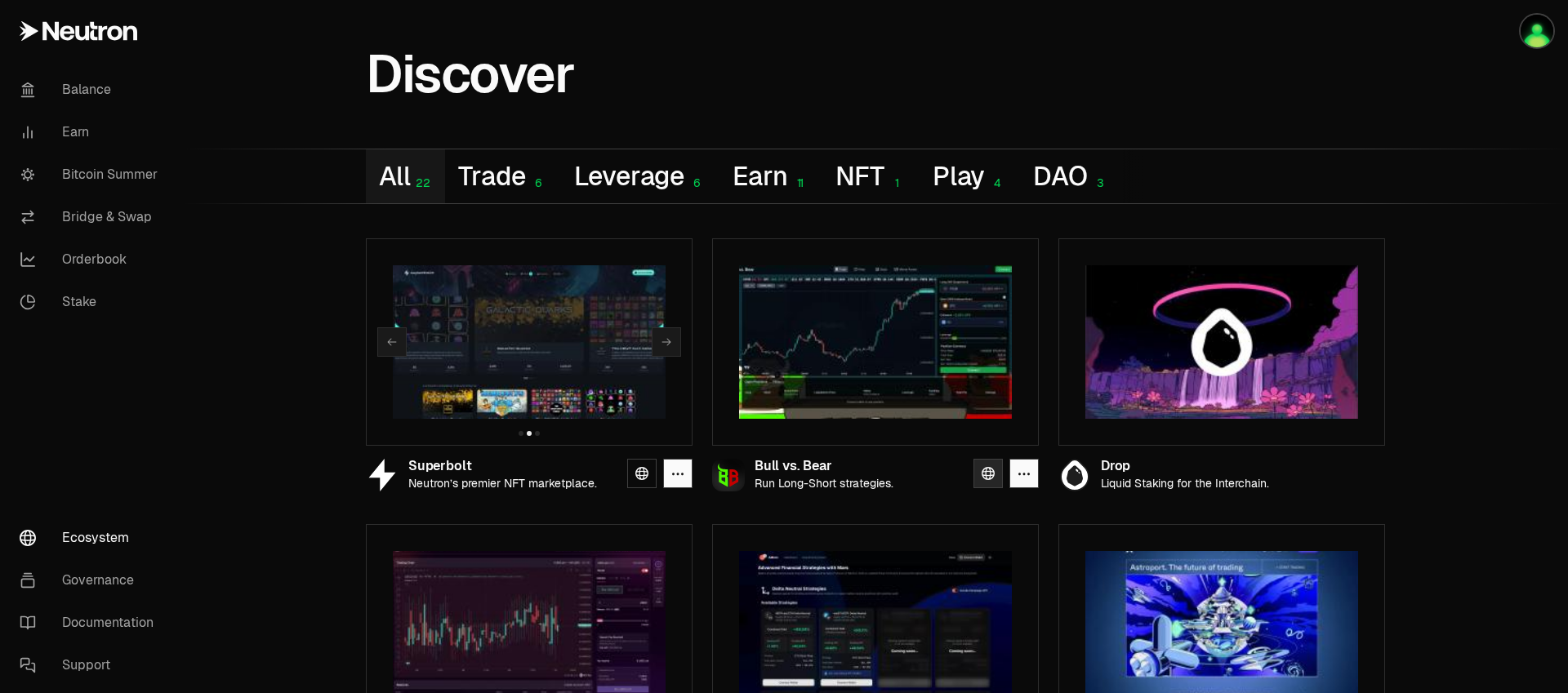
click at [979, 467] on link at bounding box center [987, 473] width 29 height 29
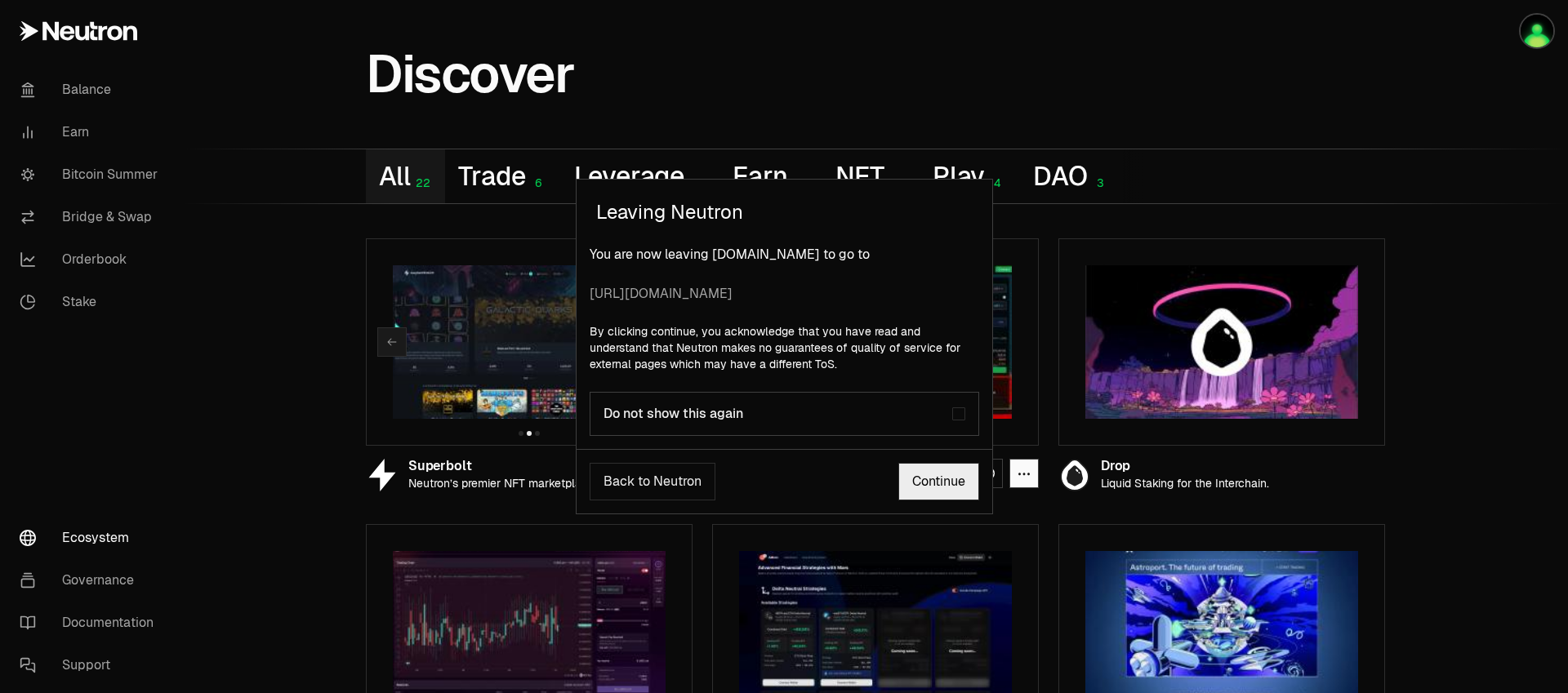
click at [960, 477] on link "Continue" at bounding box center [938, 481] width 80 height 38
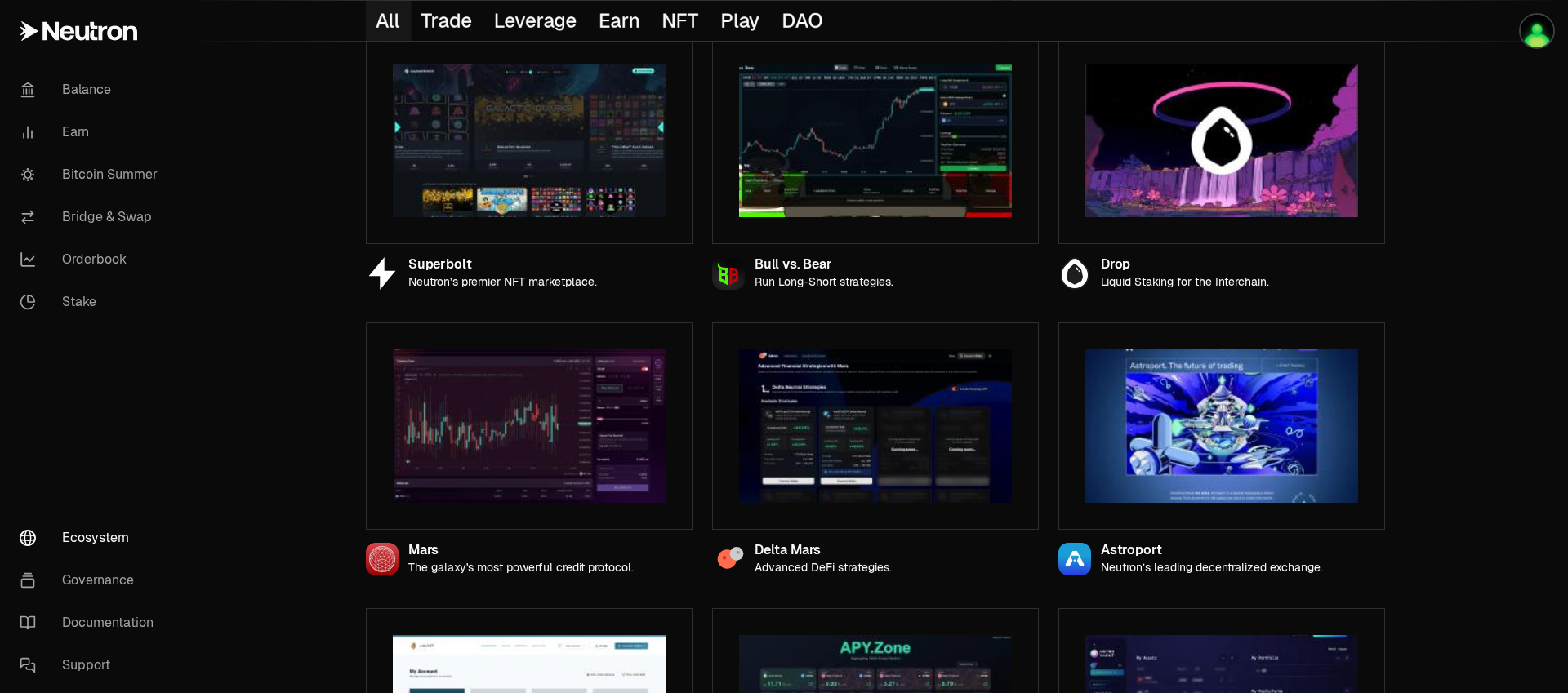
scroll to position [148, 0]
